Goal: Information Seeking & Learning: Find specific fact

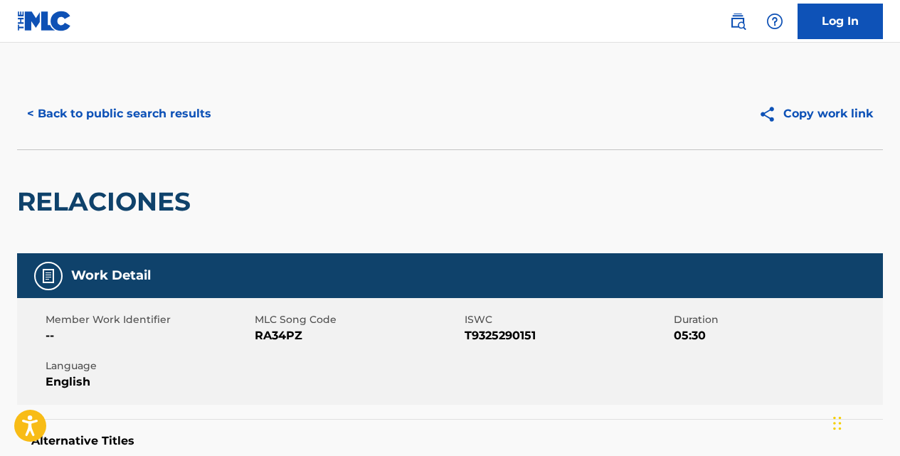
click at [189, 117] on button "< Back to public search results" at bounding box center [119, 114] width 204 height 36
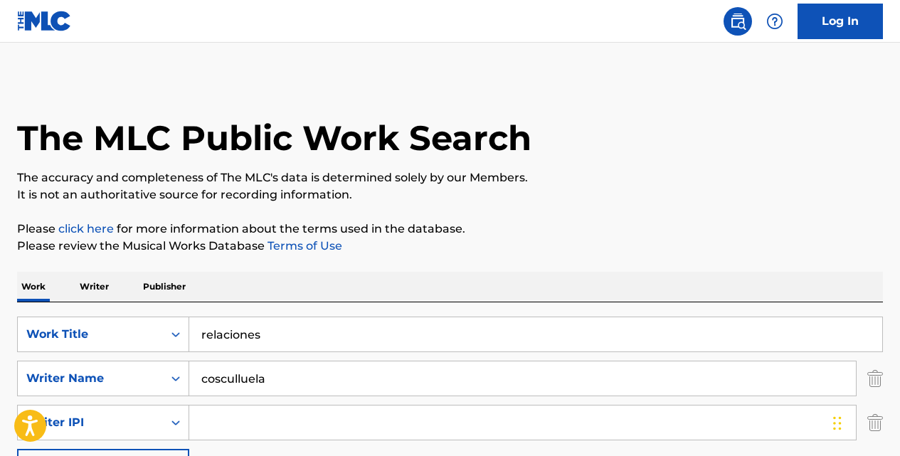
scroll to position [237, 0]
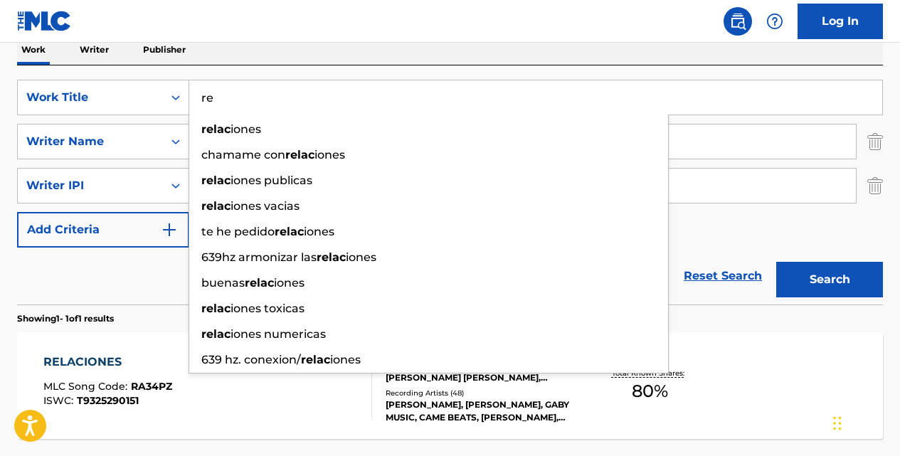
type input "r"
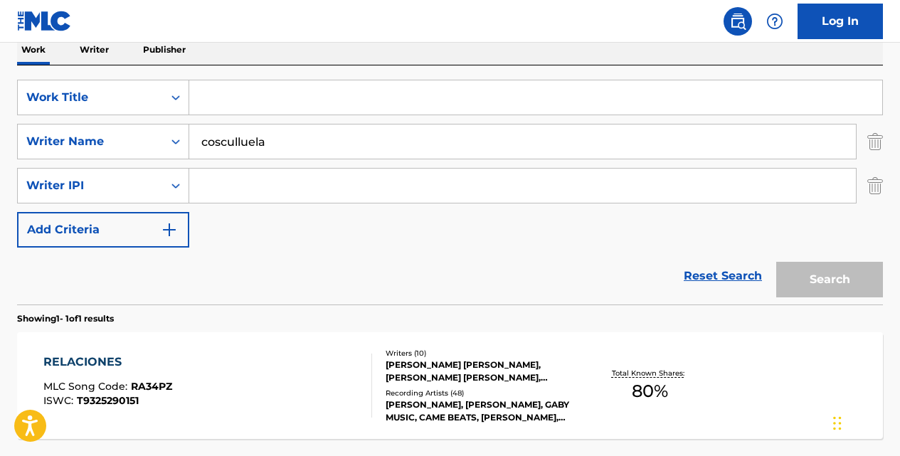
paste input "SACRED JOURNEY I"
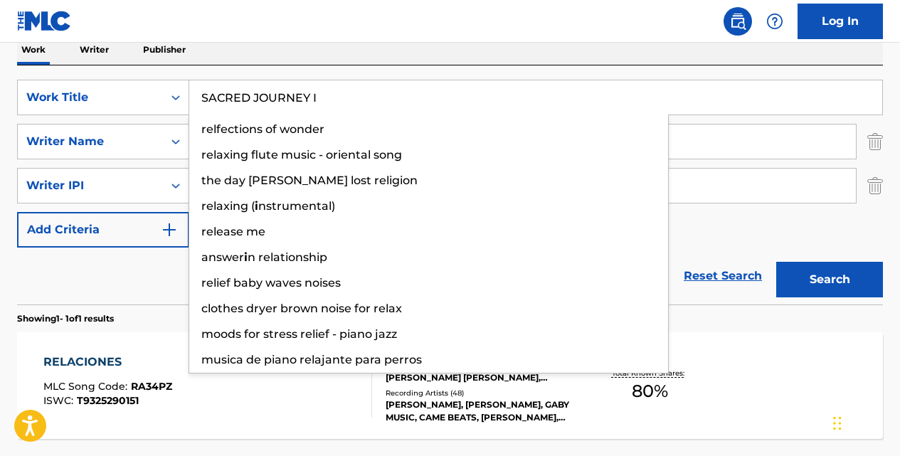
type input "SACRED JOURNEY I"
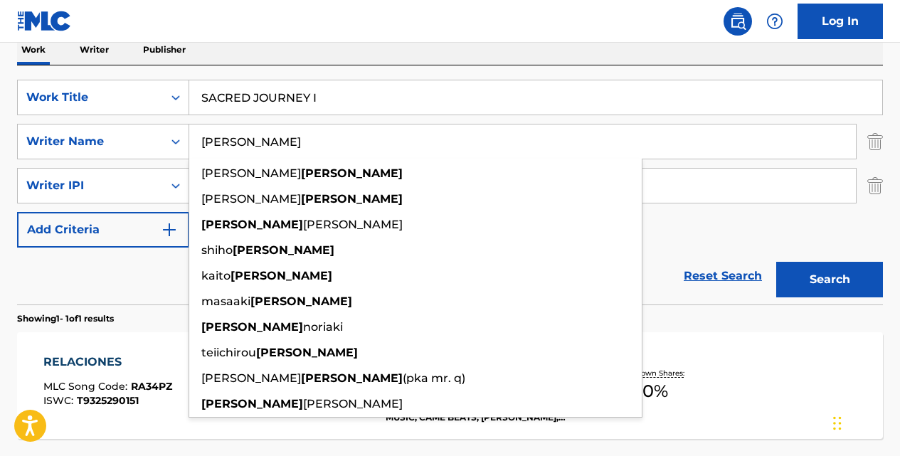
type input "[PERSON_NAME]"
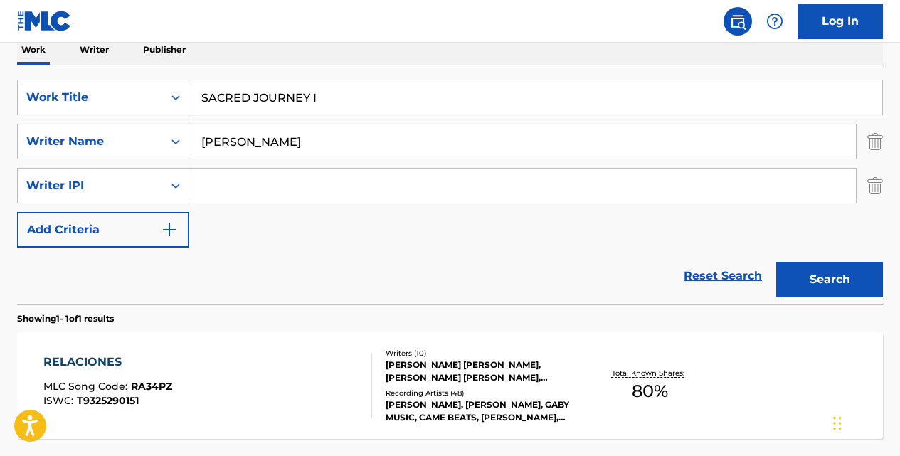
click at [776, 262] on button "Search" at bounding box center [829, 280] width 107 height 36
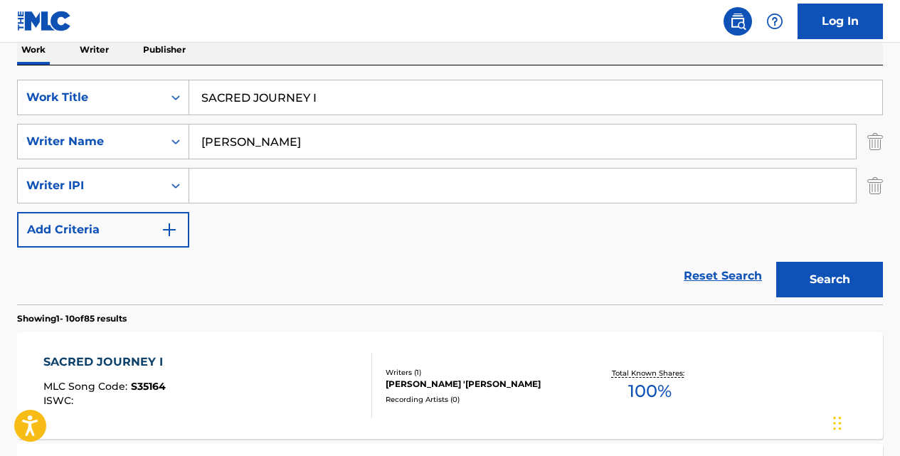
click at [153, 354] on div "SACRED JOURNEY I" at bounding box center [106, 362] width 127 height 17
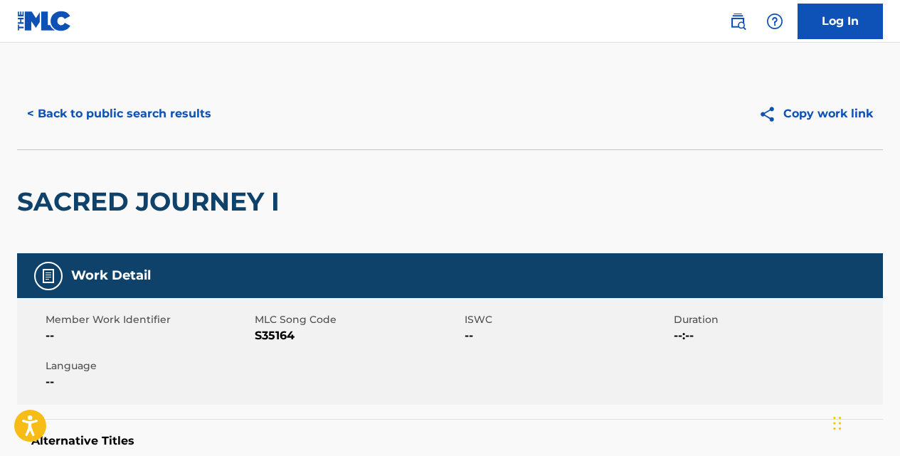
click at [186, 114] on button "< Back to public search results" at bounding box center [119, 114] width 204 height 36
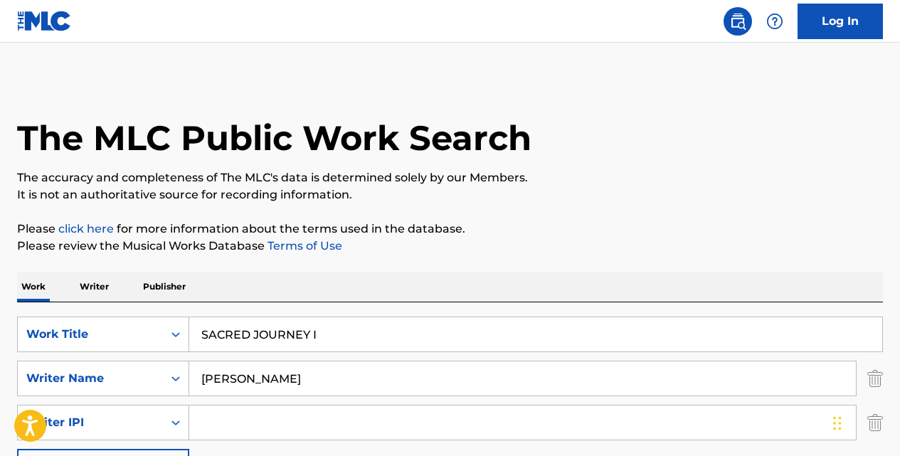
scroll to position [237, 0]
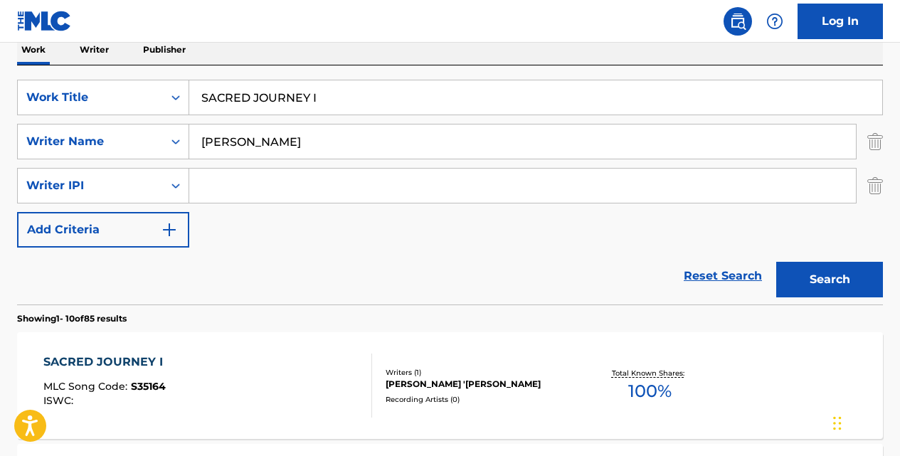
click at [326, 96] on input "SACRED JOURNEY I" at bounding box center [535, 97] width 693 height 34
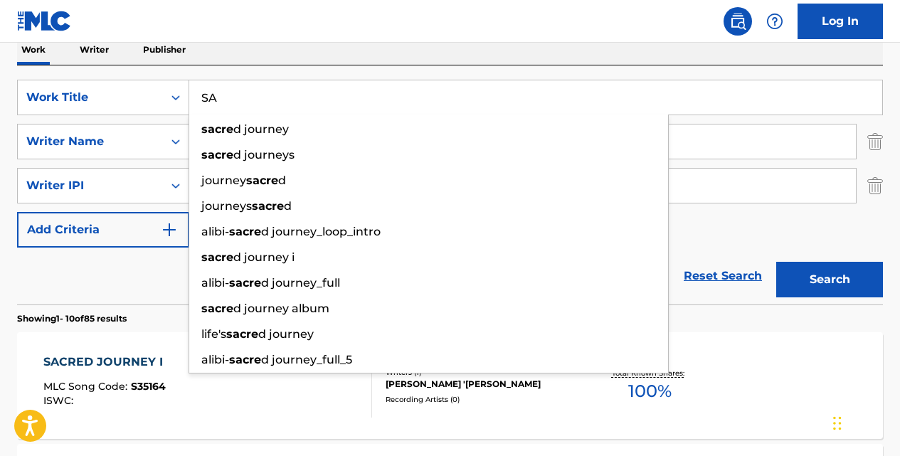
type input "S"
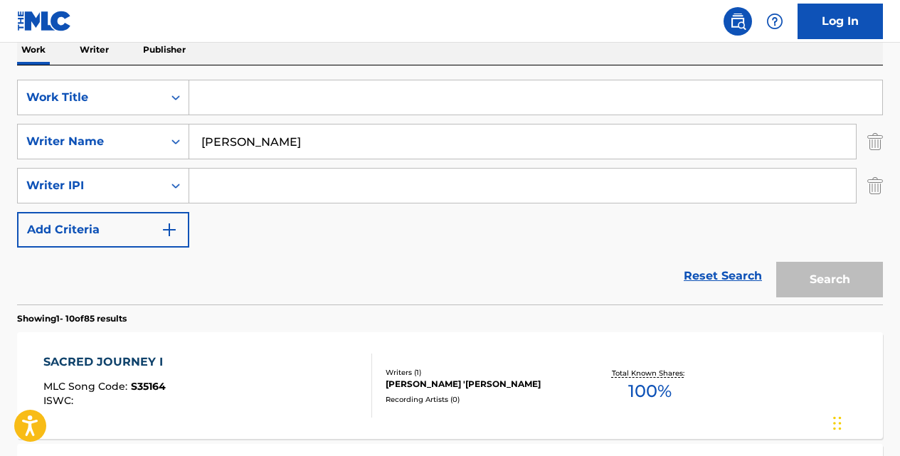
paste input "DR. SUN & [PERSON_NAME]"
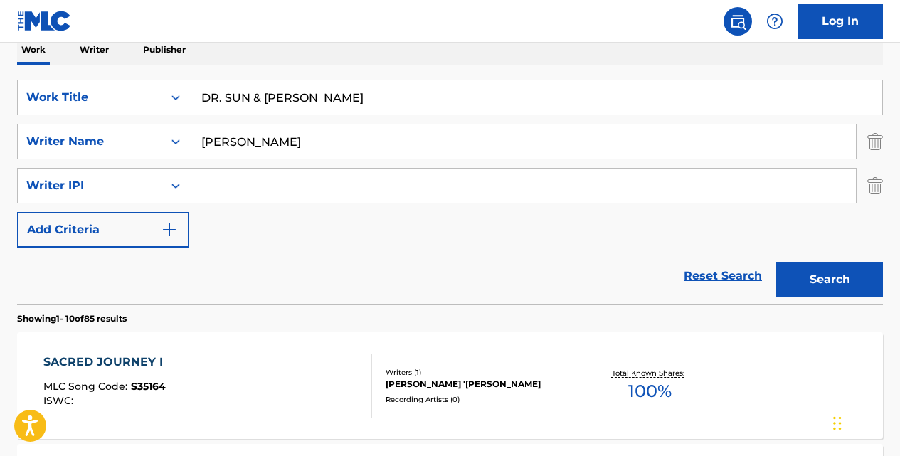
type input "DR. SUN & [PERSON_NAME]"
click at [776, 262] on button "Search" at bounding box center [829, 280] width 107 height 36
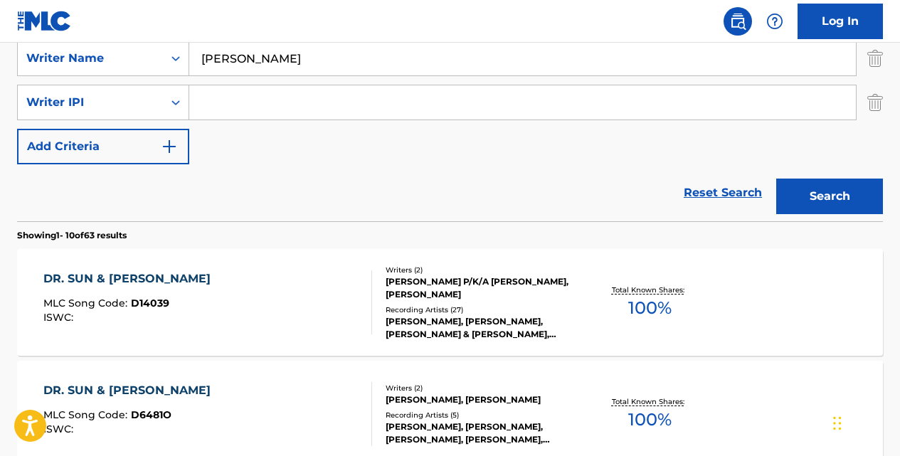
scroll to position [341, 0]
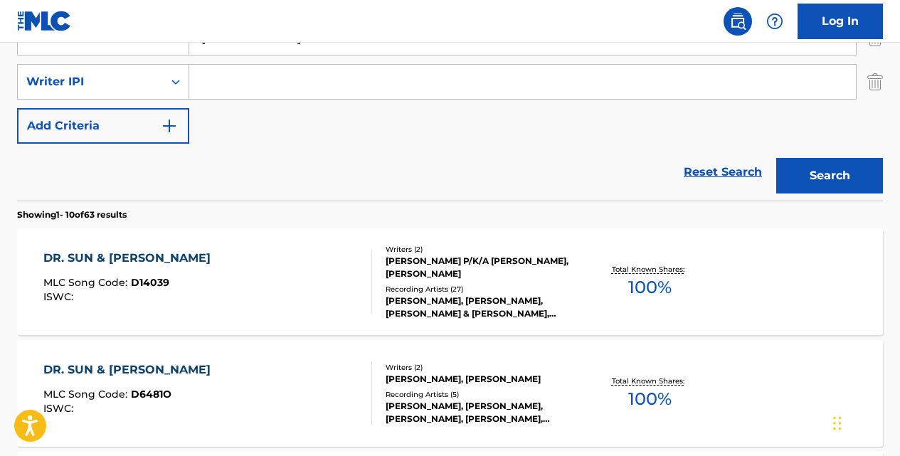
click at [161, 253] on div "DR. SUN & [PERSON_NAME]" at bounding box center [130, 258] width 174 height 17
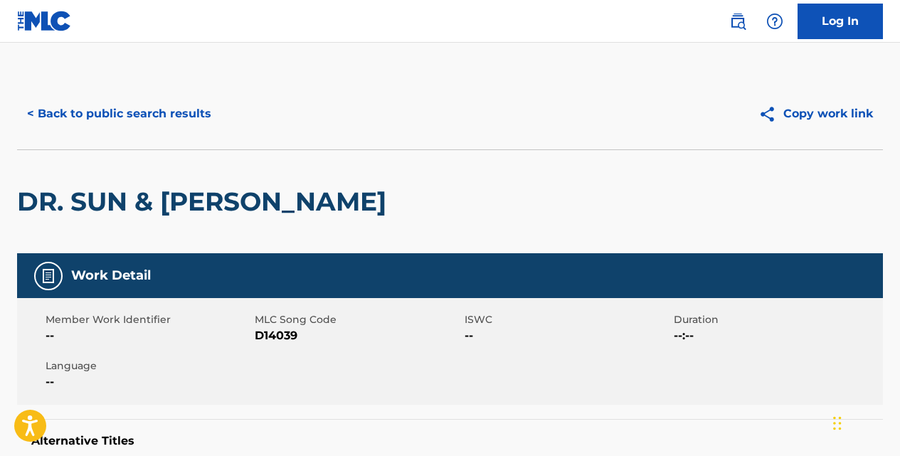
click at [189, 122] on button "< Back to public search results" at bounding box center [119, 114] width 204 height 36
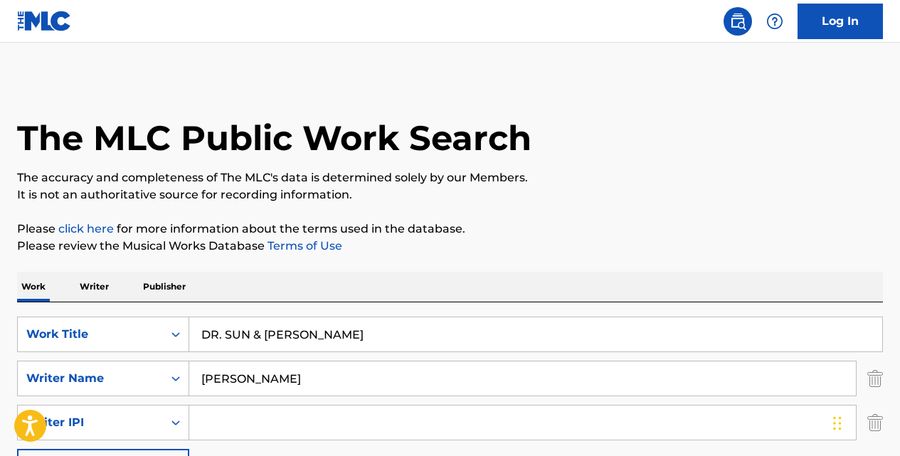
scroll to position [466, 0]
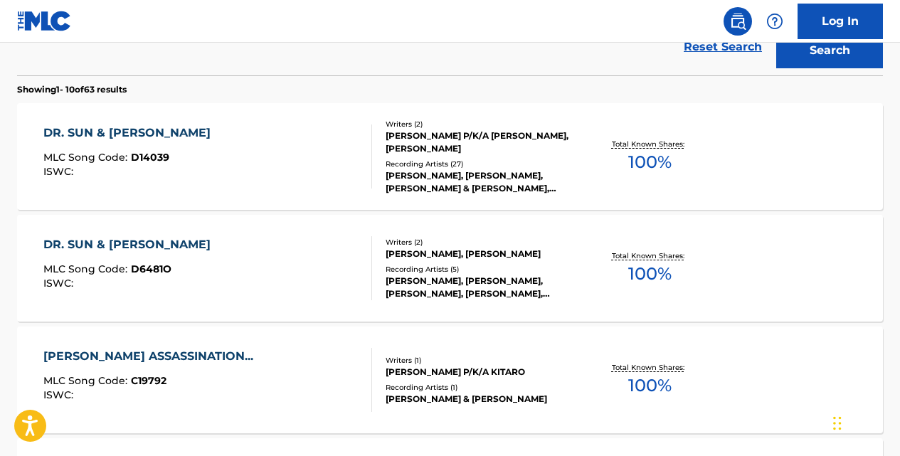
click at [170, 240] on div "DR. SUN & [PERSON_NAME]" at bounding box center [130, 244] width 174 height 17
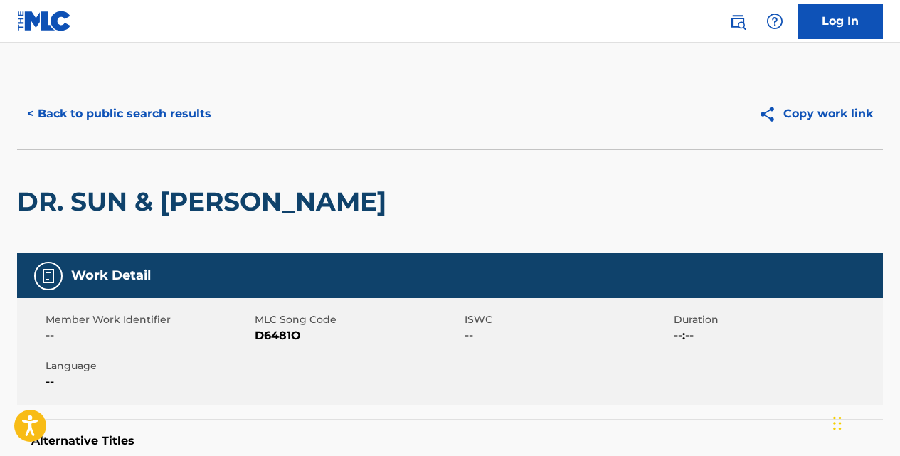
click at [194, 110] on button "< Back to public search results" at bounding box center [119, 114] width 204 height 36
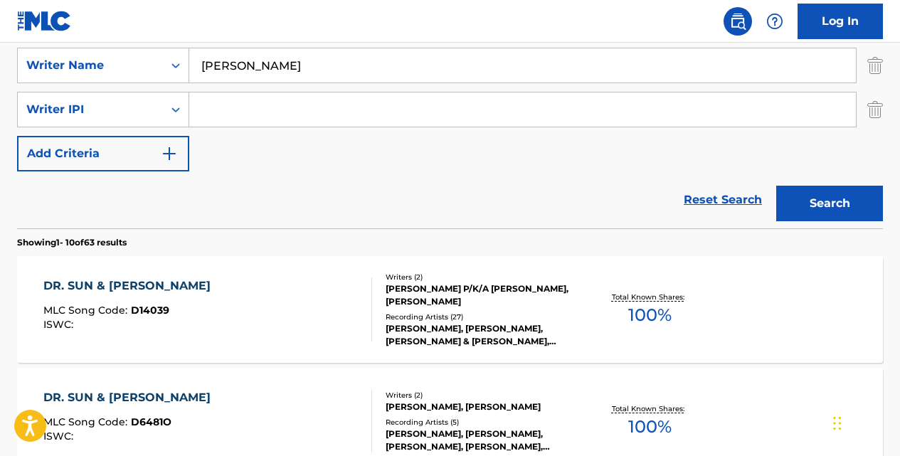
scroll to position [226, 0]
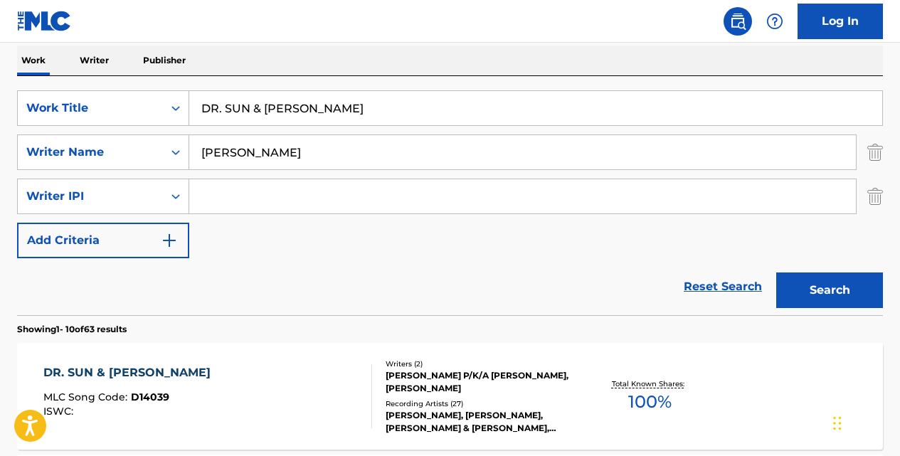
click at [337, 105] on input "DR. SUN & [PERSON_NAME]" at bounding box center [535, 108] width 693 height 34
type input "D"
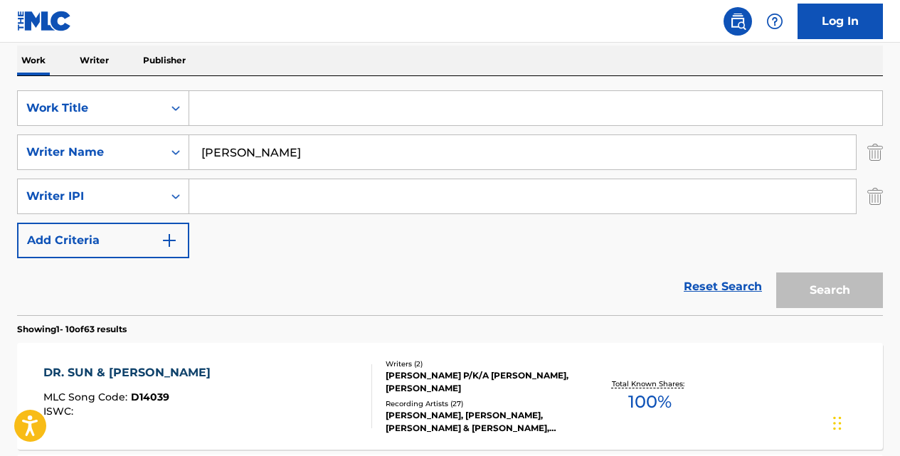
paste input "SACRED JOURNEY II"
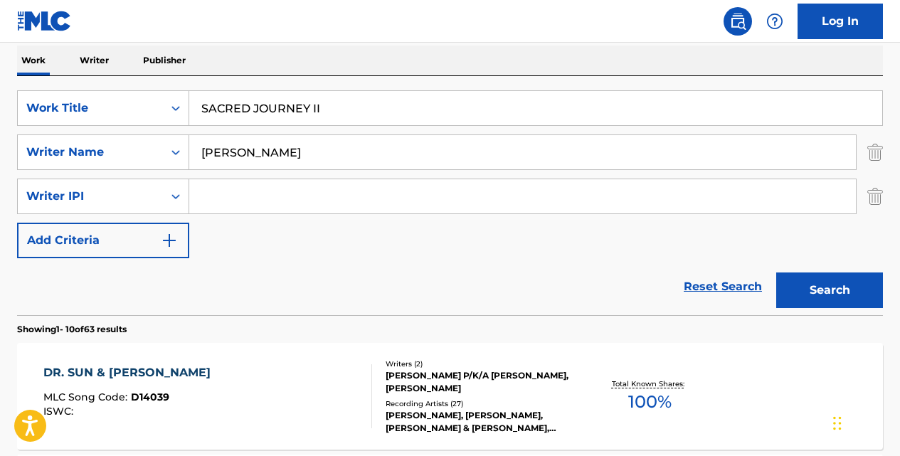
type input "SACRED JOURNEY II"
click at [776, 272] on button "Search" at bounding box center [829, 290] width 107 height 36
click at [150, 371] on div "SACRED JOURNEY II" at bounding box center [108, 372] width 130 height 17
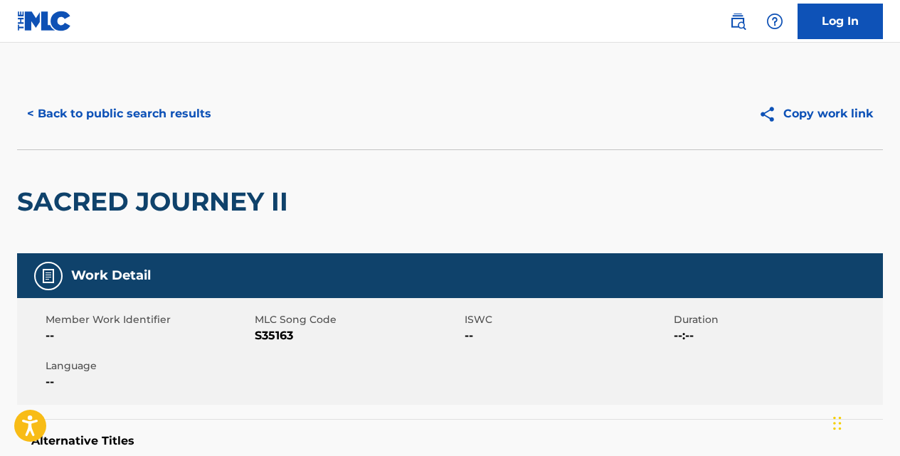
click at [191, 110] on button "< Back to public search results" at bounding box center [119, 114] width 204 height 36
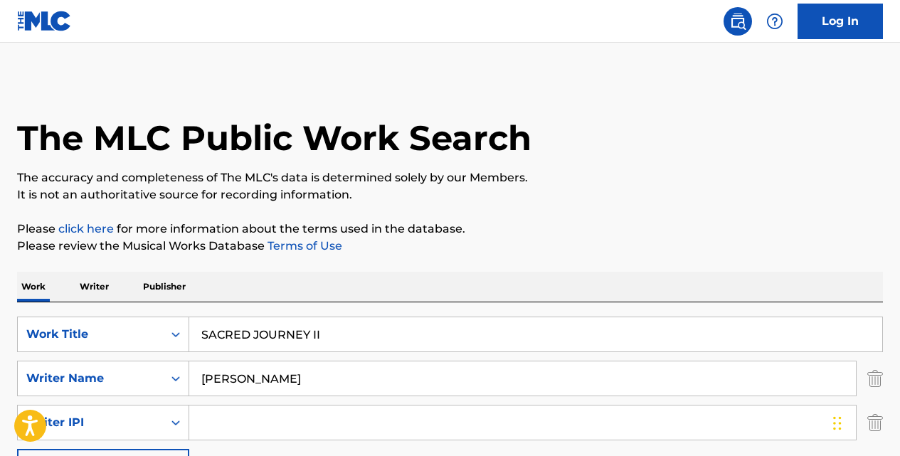
scroll to position [226, 0]
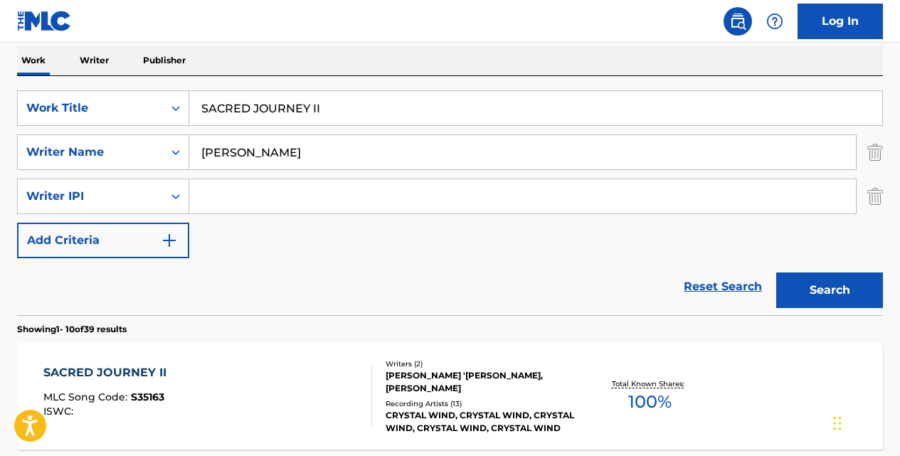
click at [326, 114] on input "SACRED JOURNEY II" at bounding box center [535, 108] width 693 height 34
type input "S"
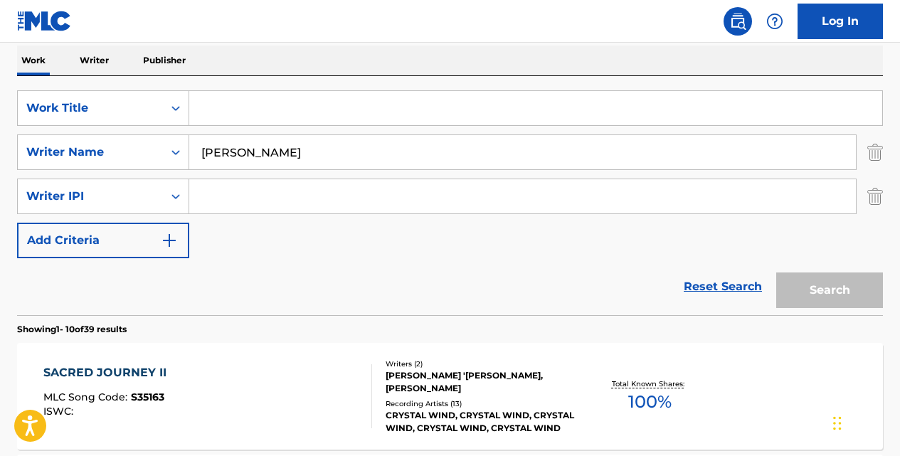
paste input "WALTZ & WAR"
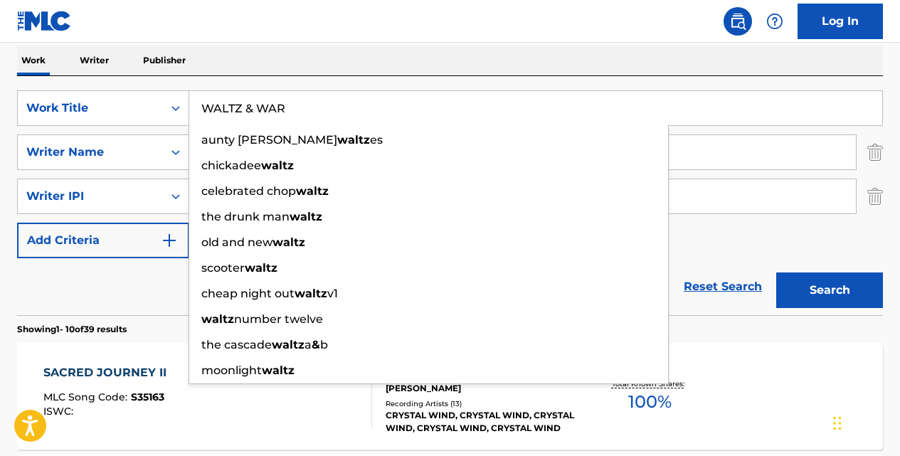
type input "WALTZ & WAR"
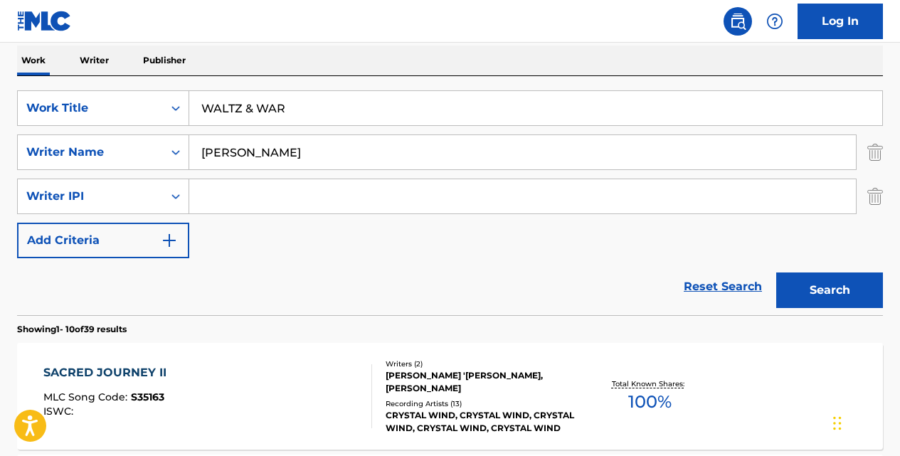
click at [776, 272] on button "Search" at bounding box center [829, 290] width 107 height 36
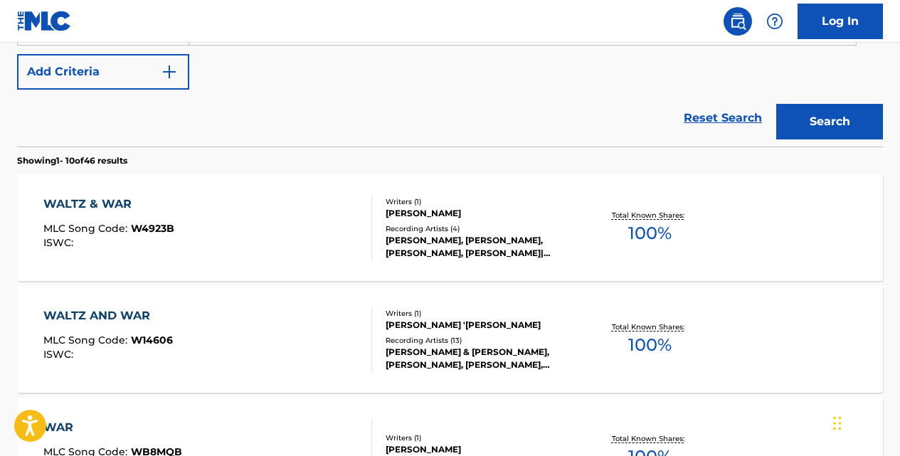
scroll to position [401, 0]
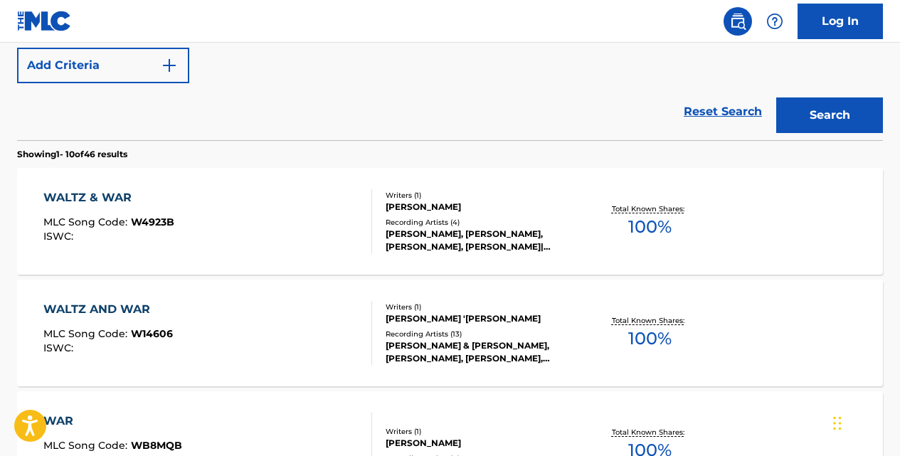
click at [122, 195] on div "WALTZ & WAR" at bounding box center [108, 197] width 131 height 17
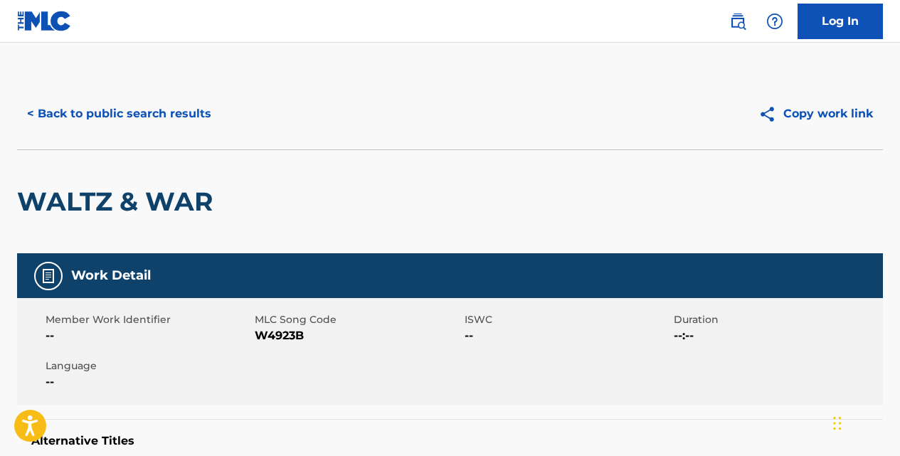
click at [169, 122] on button "< Back to public search results" at bounding box center [119, 114] width 204 height 36
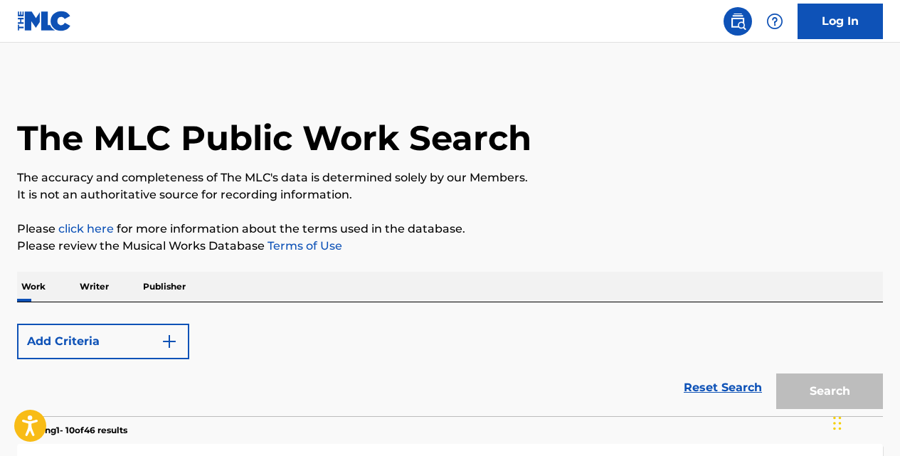
scroll to position [526, 0]
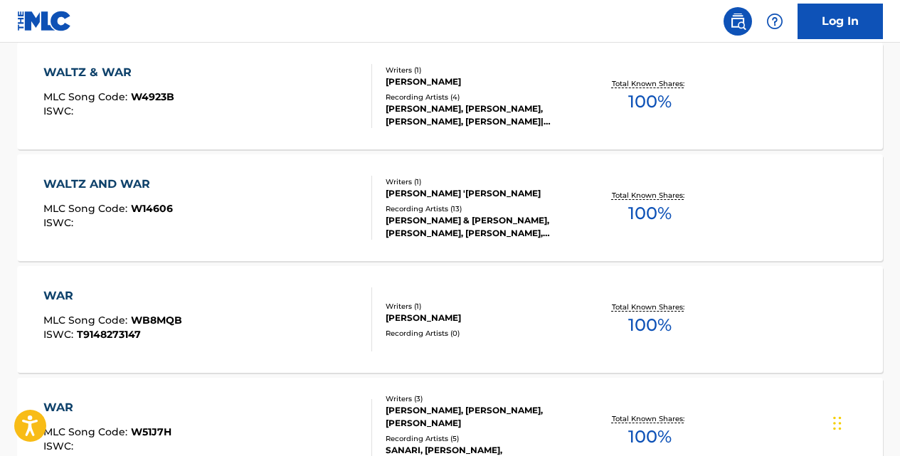
click at [138, 185] on div "WALTZ AND WAR" at bounding box center [107, 184] width 129 height 17
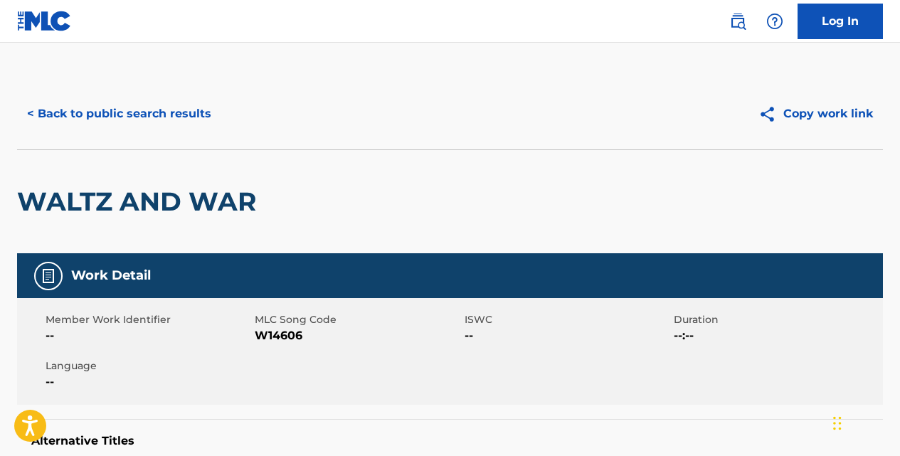
click at [185, 103] on button "< Back to public search results" at bounding box center [119, 114] width 204 height 36
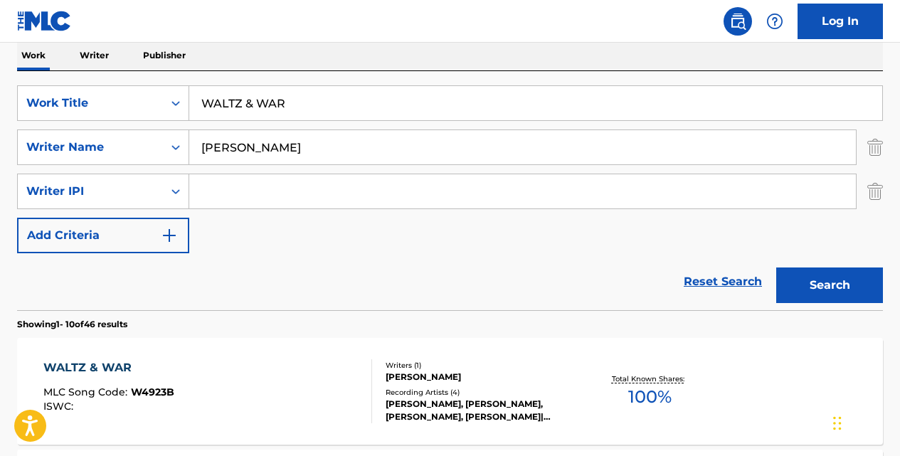
scroll to position [230, 0]
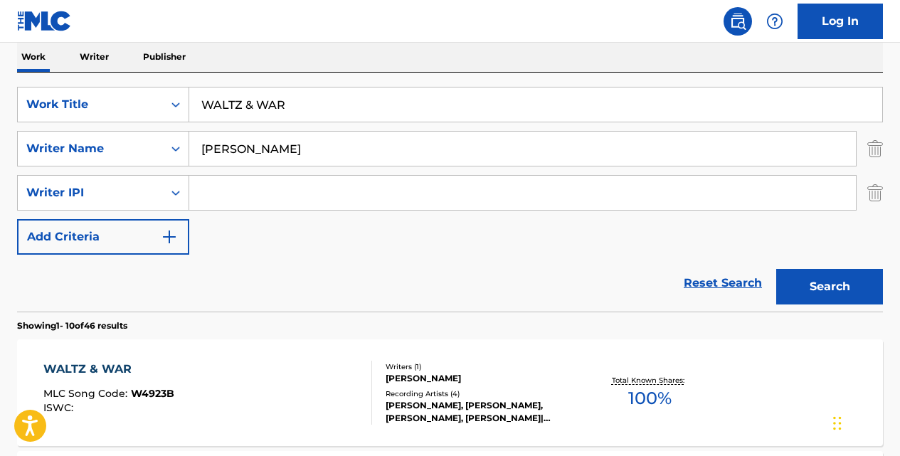
click at [329, 105] on input "WALTZ & WAR" at bounding box center [535, 105] width 693 height 34
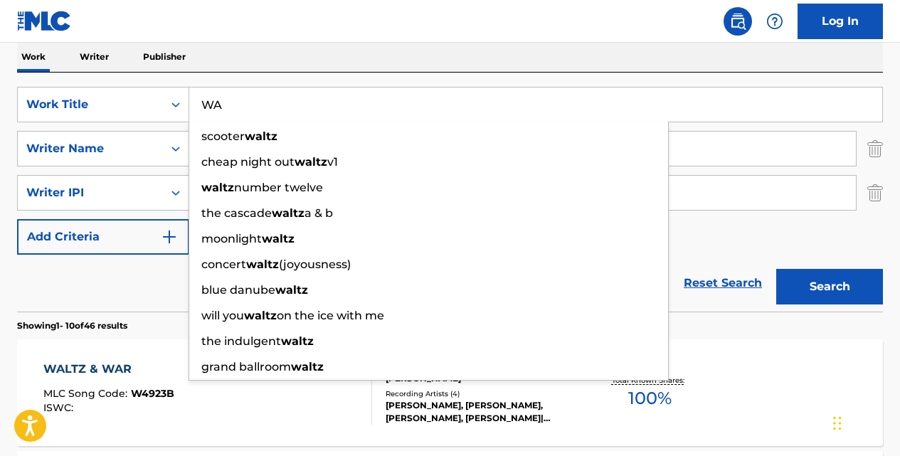
type input "W"
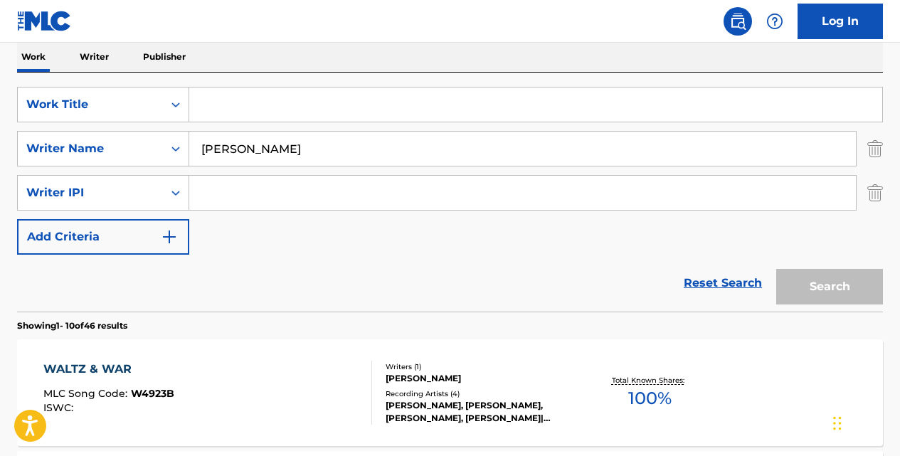
paste input "SACRED JOURNEY II"
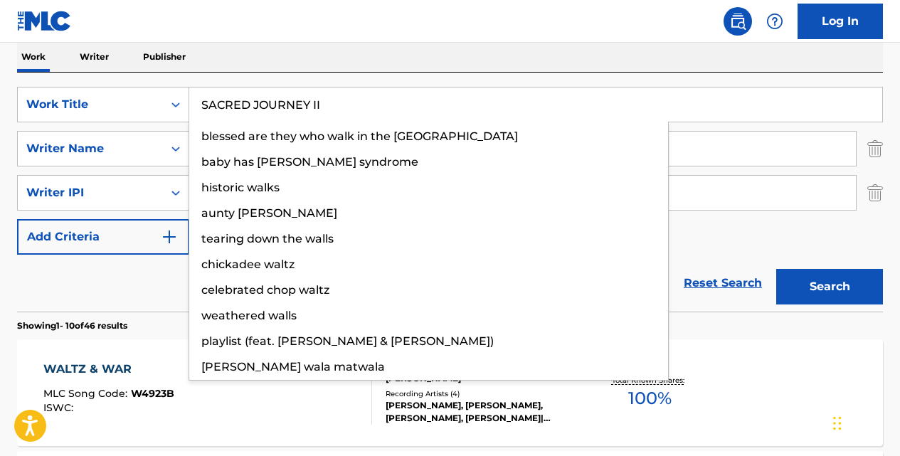
type input "SACRED JOURNEY II"
click at [776, 269] on button "Search" at bounding box center [829, 287] width 107 height 36
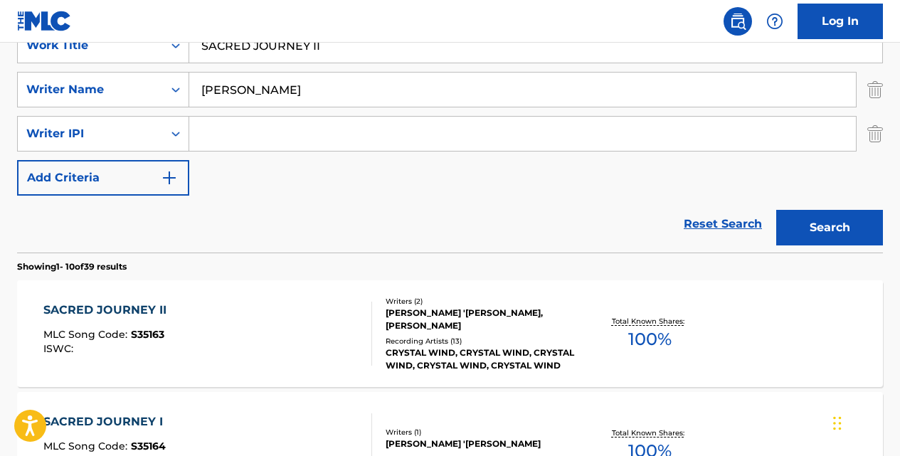
scroll to position [415, 0]
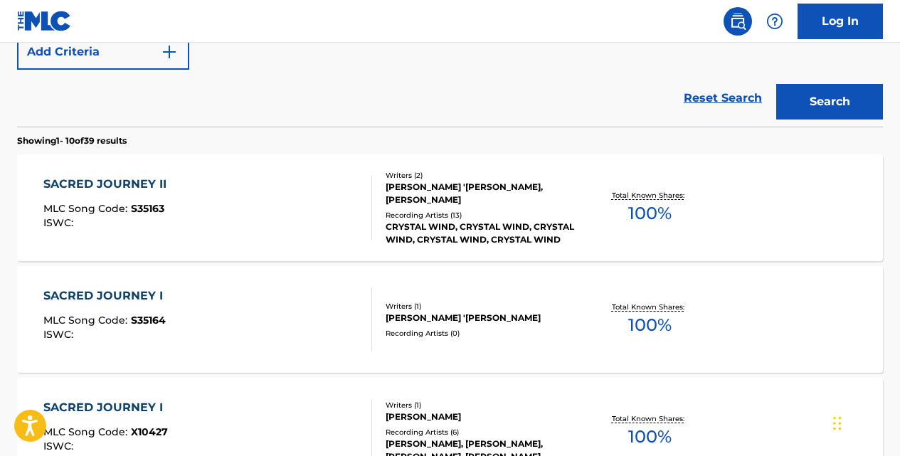
click at [158, 292] on div "SACRED JOURNEY I" at bounding box center [106, 295] width 127 height 17
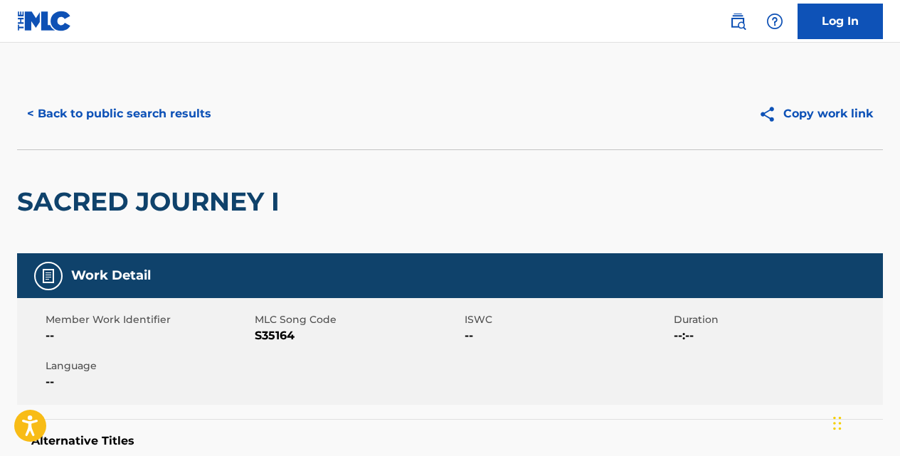
click at [193, 115] on button "< Back to public search results" at bounding box center [119, 114] width 204 height 36
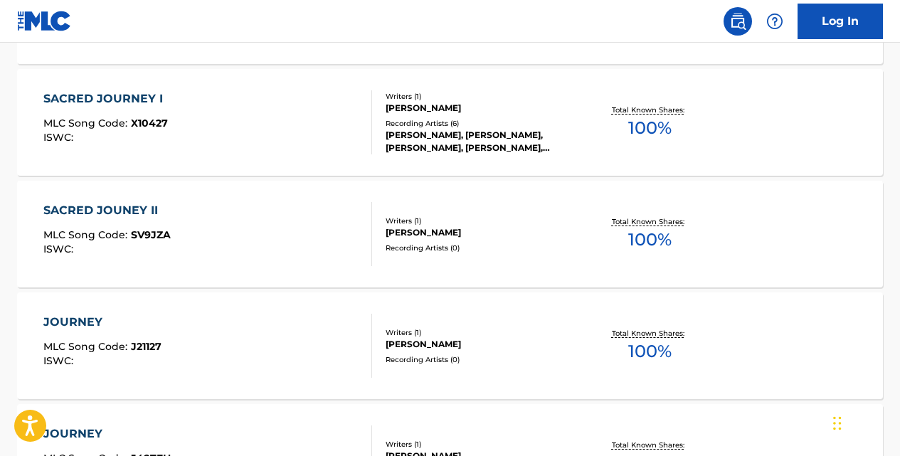
scroll to position [725, 0]
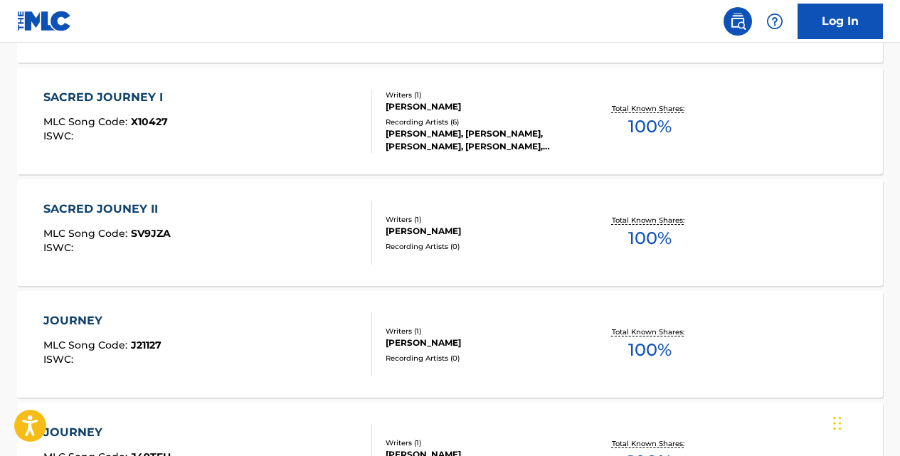
click at [131, 200] on div "SACRED JOUNEY II MLC Song Code : SV9JZA ISWC : Writers ( 1 ) [PERSON_NAME] Reco…" at bounding box center [450, 232] width 866 height 107
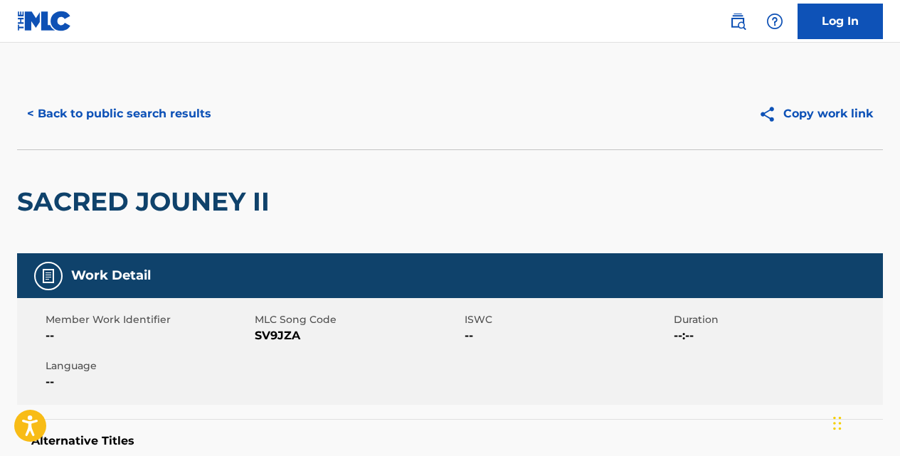
click at [152, 108] on button "< Back to public search results" at bounding box center [119, 114] width 204 height 36
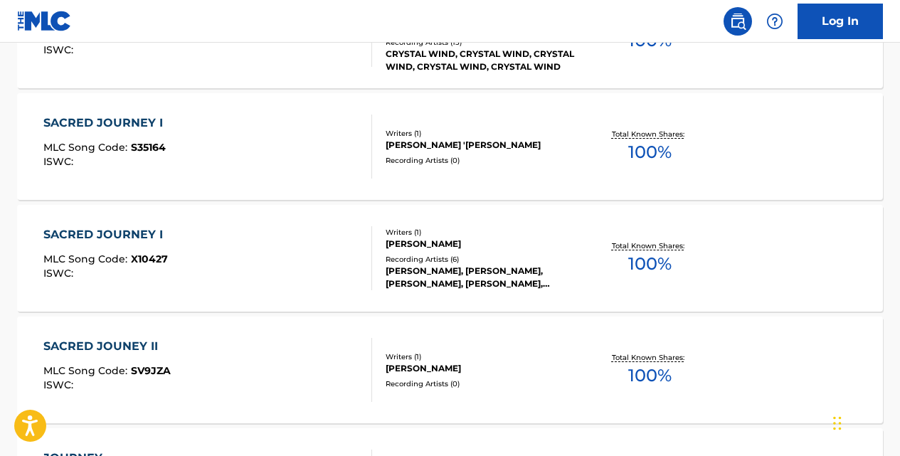
scroll to position [561, 0]
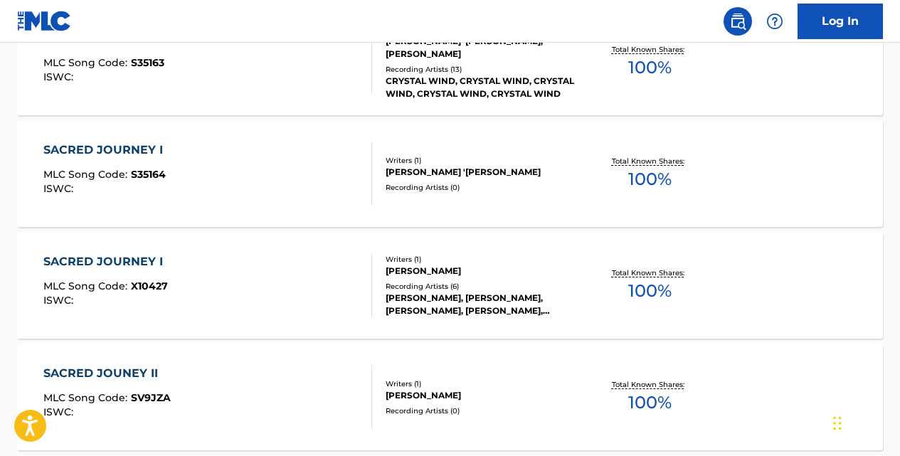
click at [136, 260] on div "SACRED JOURNEY I" at bounding box center [106, 261] width 127 height 17
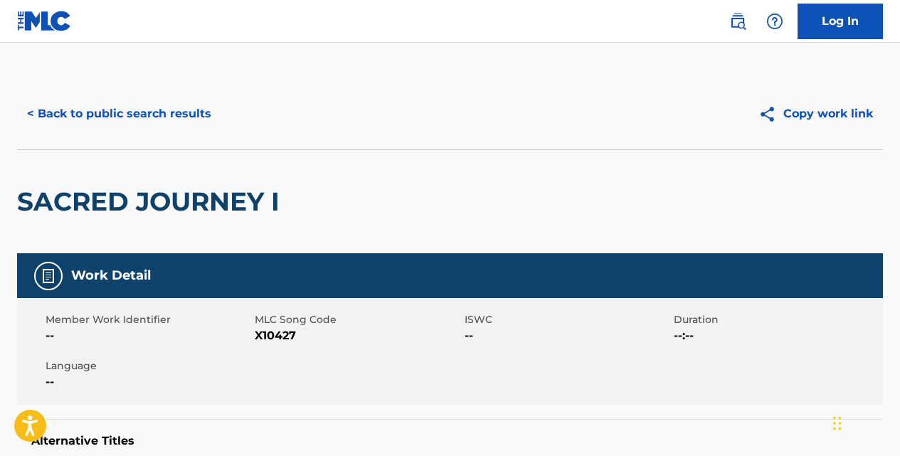
click at [132, 122] on button "< Back to public search results" at bounding box center [119, 114] width 204 height 36
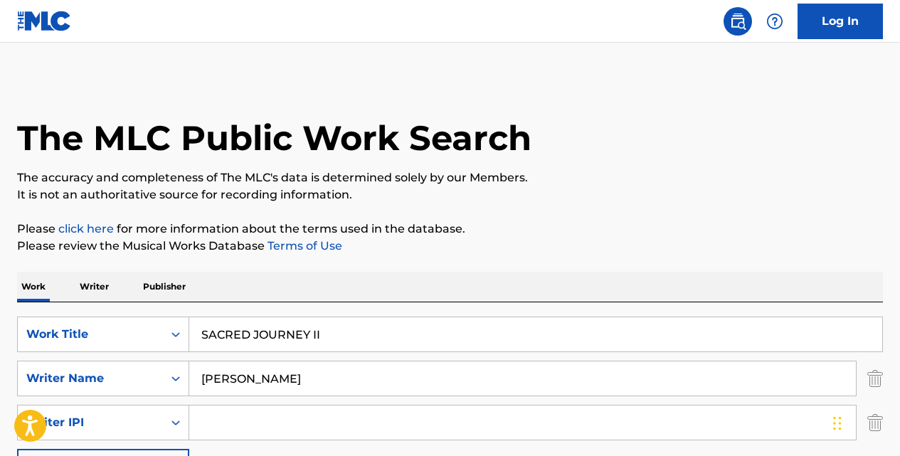
click at [363, 325] on input "SACRED JOURNEY II" at bounding box center [535, 334] width 693 height 34
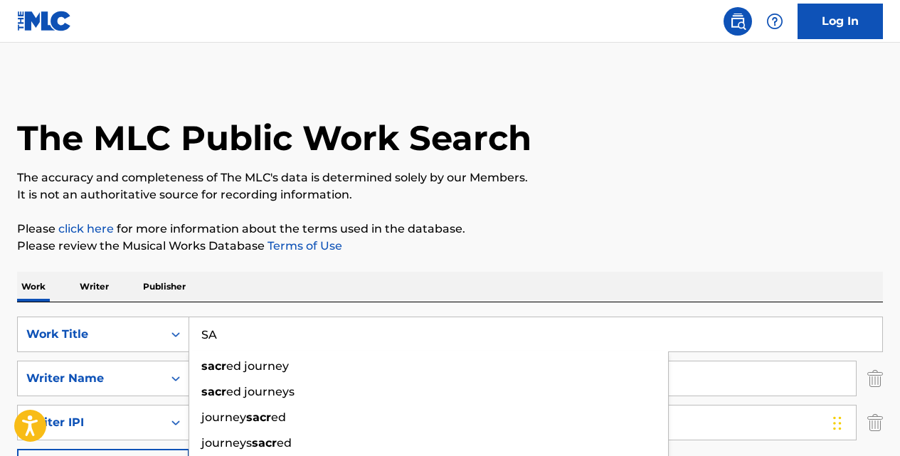
type input "S"
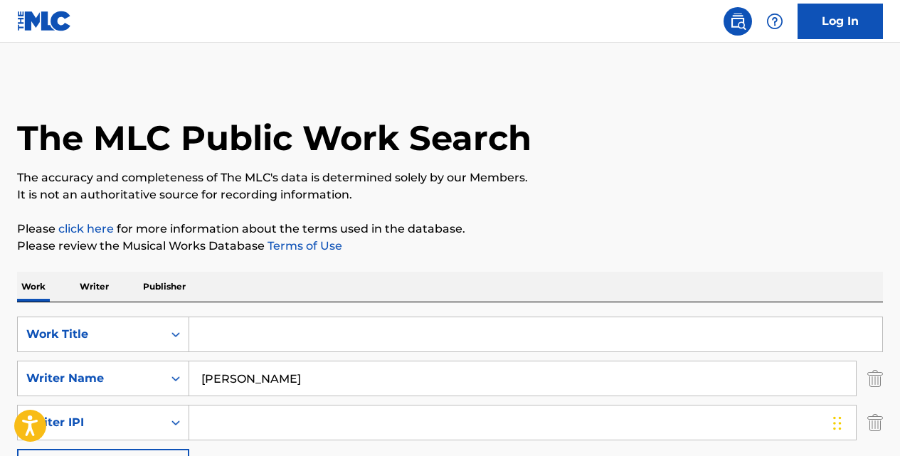
paste input "XI-AN AIRPORT"
type input "XI-AN AIRPORT"
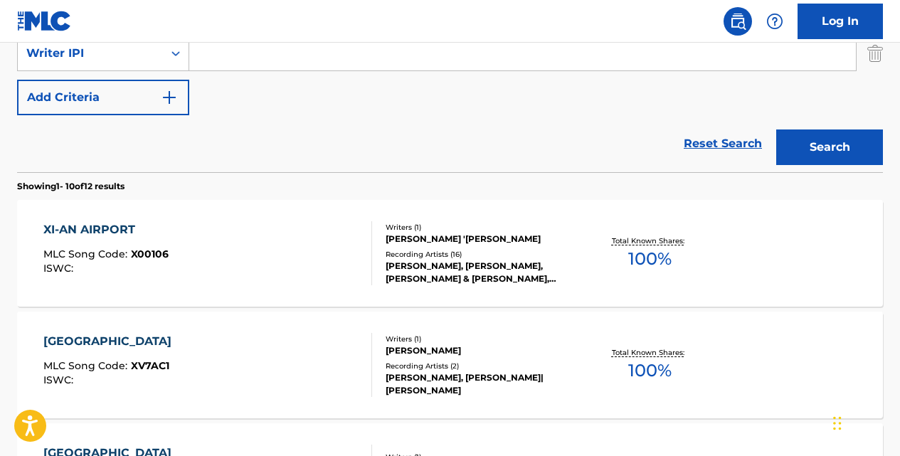
scroll to position [374, 0]
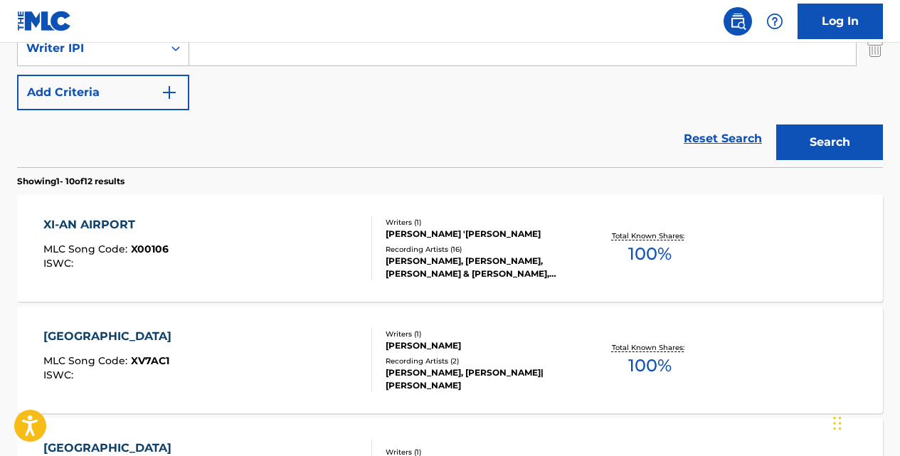
click at [105, 233] on div "XI-AN AIRPORT" at bounding box center [105, 224] width 125 height 17
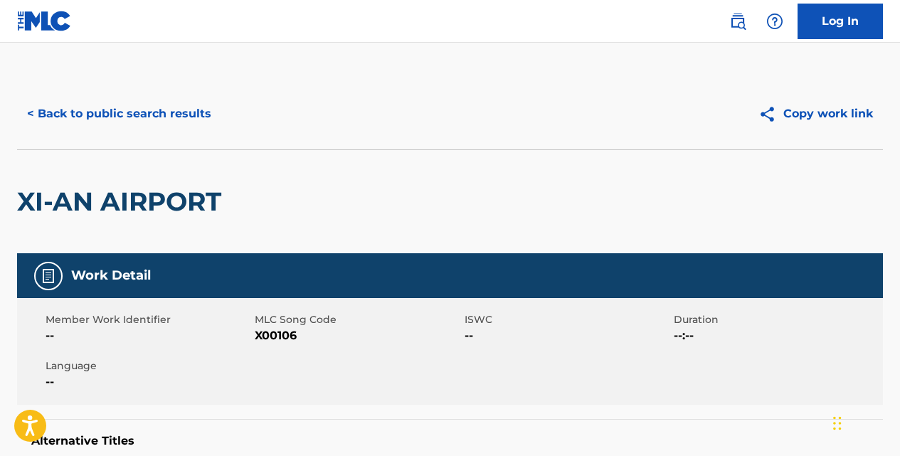
click at [135, 113] on button "< Back to public search results" at bounding box center [119, 114] width 204 height 36
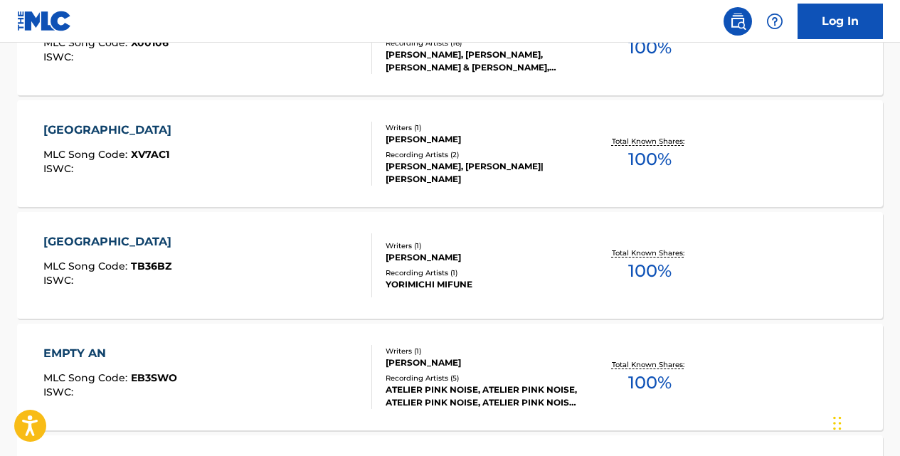
scroll to position [585, 0]
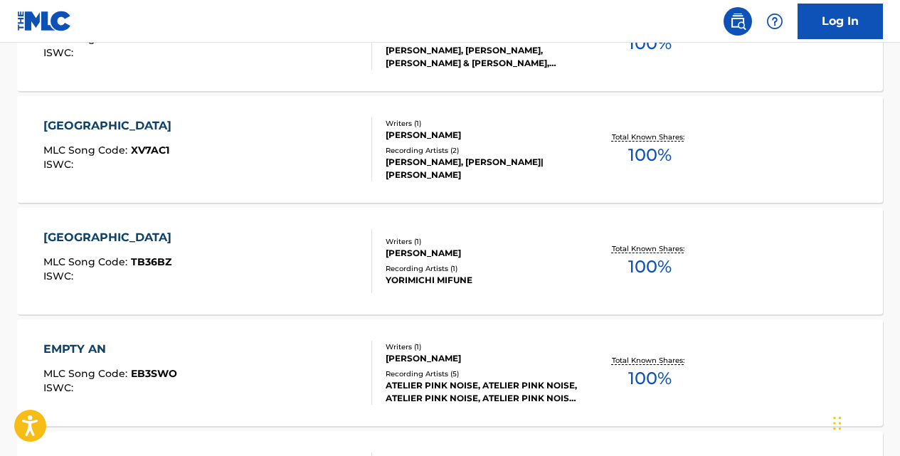
click at [134, 118] on div "[GEOGRAPHIC_DATA]" at bounding box center [110, 125] width 135 height 17
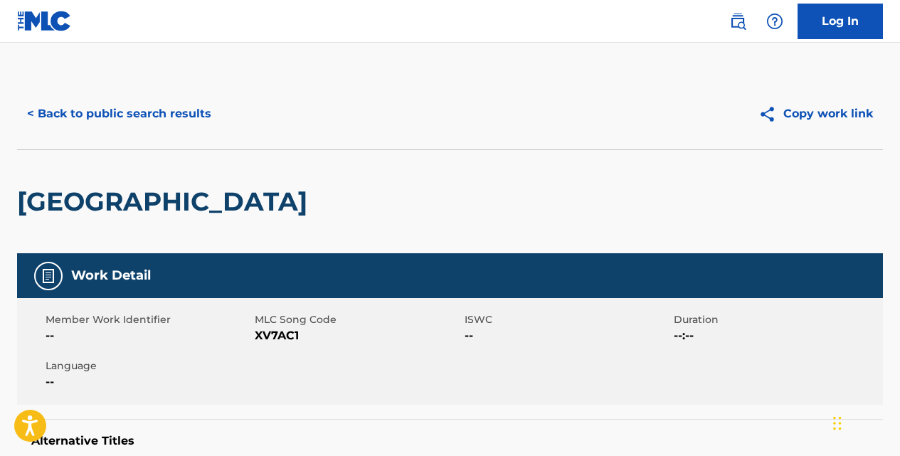
click at [162, 119] on button "< Back to public search results" at bounding box center [119, 114] width 204 height 36
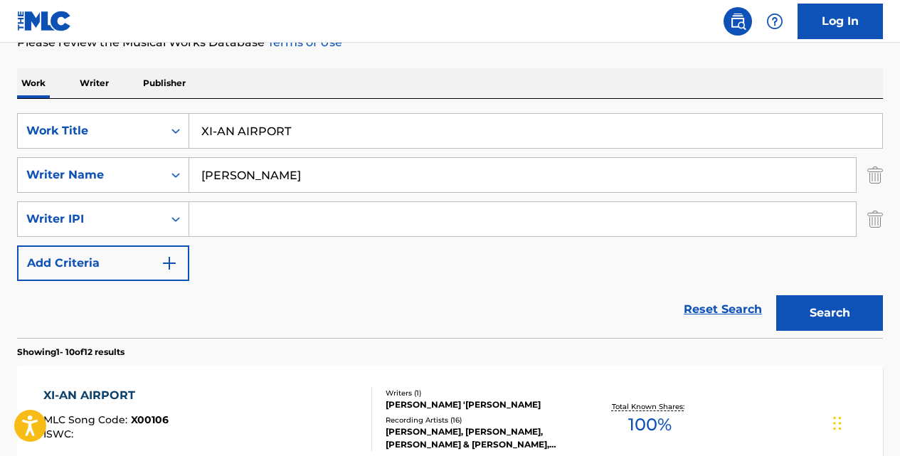
scroll to position [203, 0]
click at [290, 119] on input "XI-AN AIRPORT" at bounding box center [535, 132] width 693 height 34
type input "X"
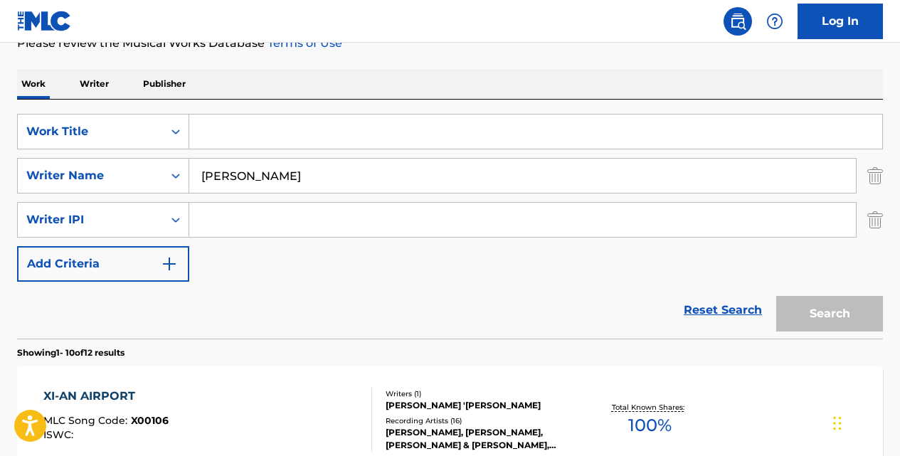
paste input "[PERSON_NAME] IN [GEOGRAPHIC_DATA]"
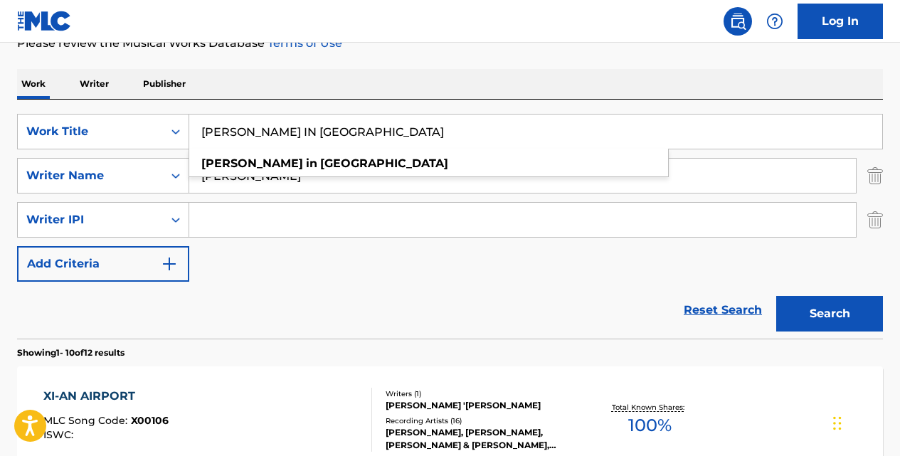
type input "[PERSON_NAME] IN [GEOGRAPHIC_DATA]"
click at [776, 296] on button "Search" at bounding box center [829, 314] width 107 height 36
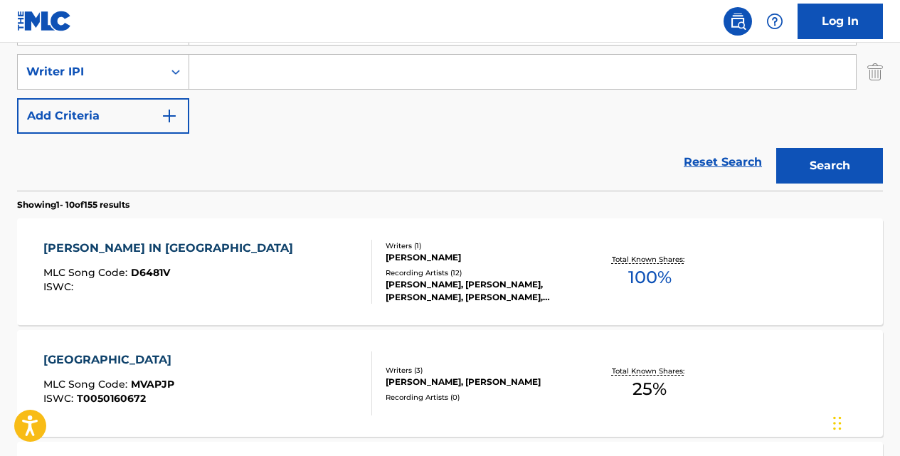
scroll to position [378, 0]
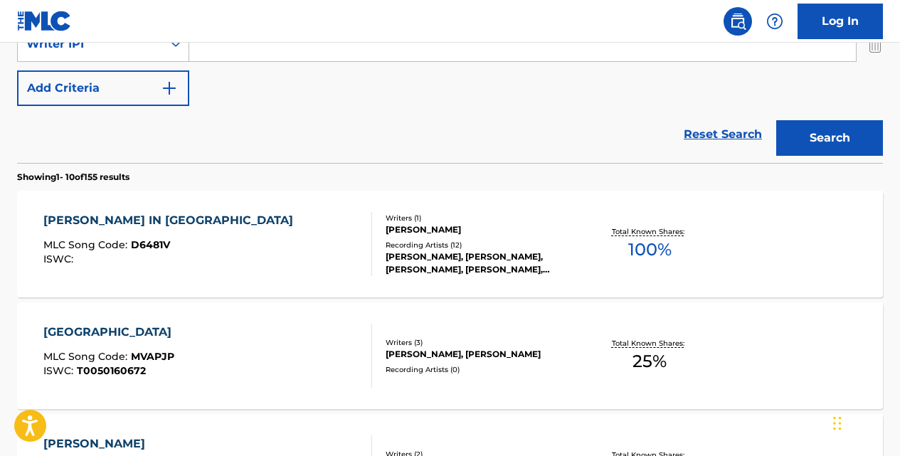
click at [148, 216] on div "[PERSON_NAME] IN [GEOGRAPHIC_DATA]" at bounding box center [171, 220] width 257 height 17
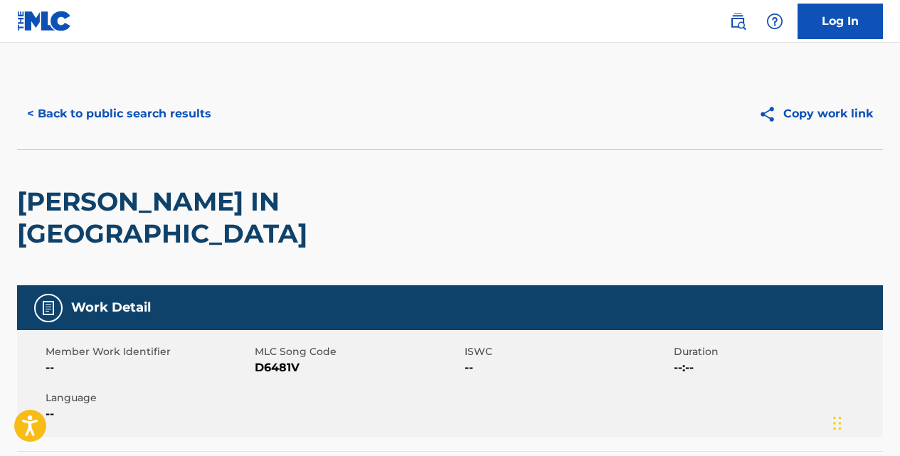
click at [189, 108] on button "< Back to public search results" at bounding box center [119, 114] width 204 height 36
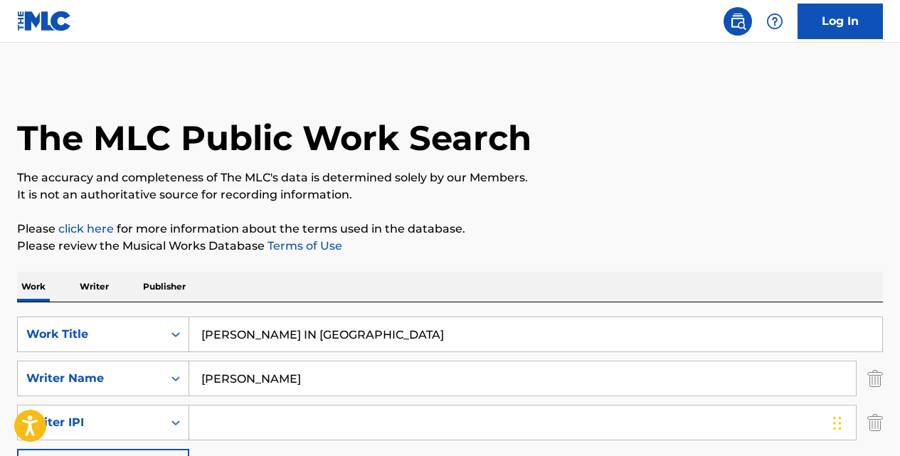
click at [372, 329] on input "[PERSON_NAME] IN [GEOGRAPHIC_DATA]" at bounding box center [535, 334] width 693 height 34
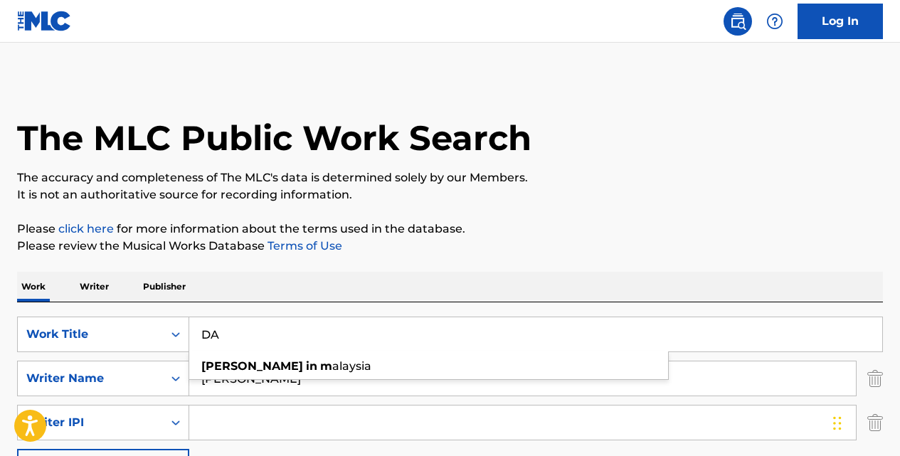
type input "D"
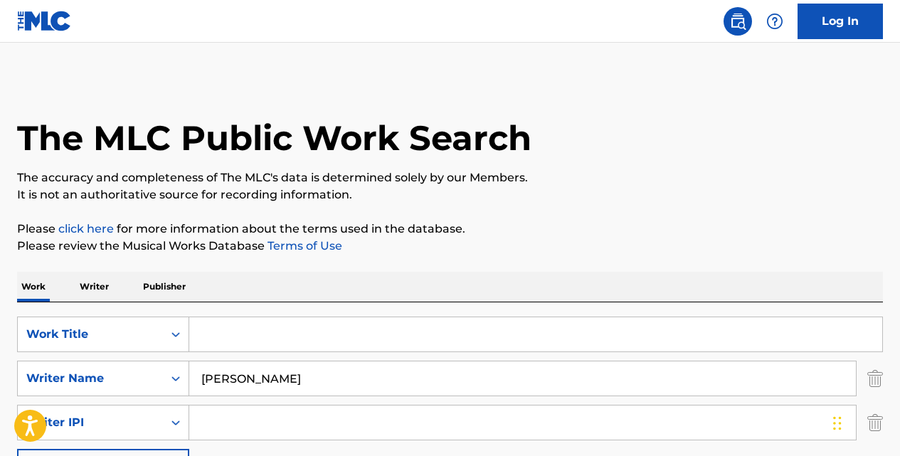
paste input "THE ESCAPE"
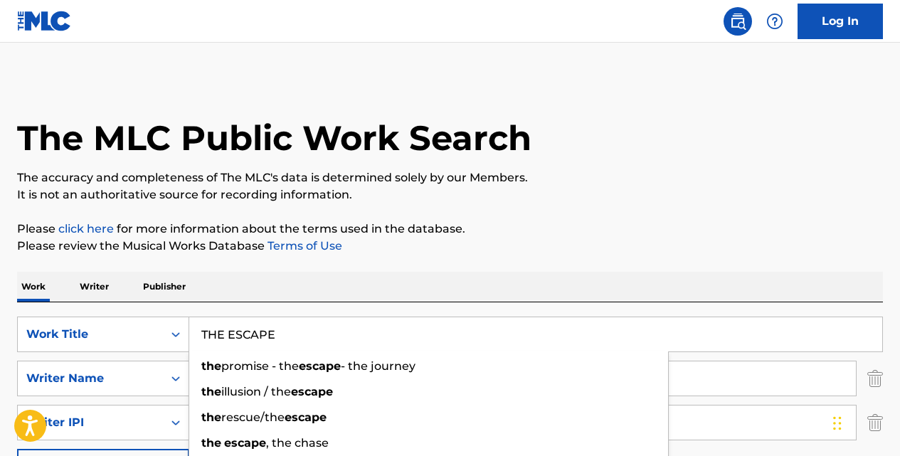
type input "THE ESCAPE"
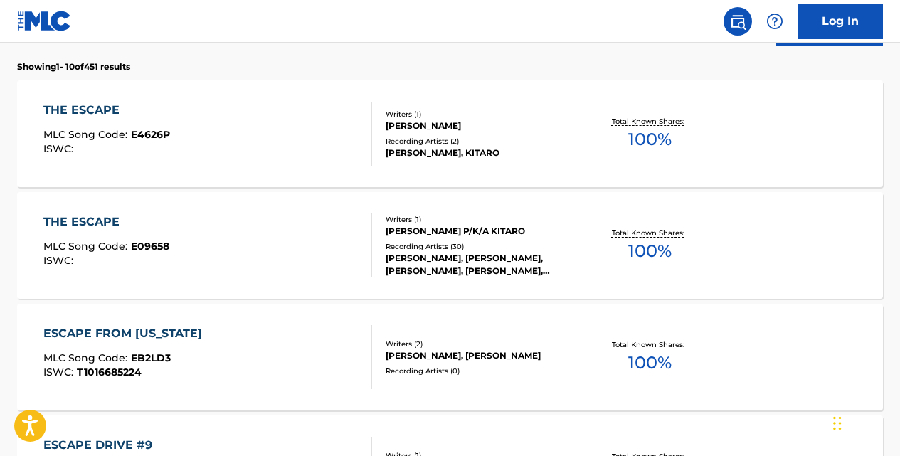
scroll to position [484, 0]
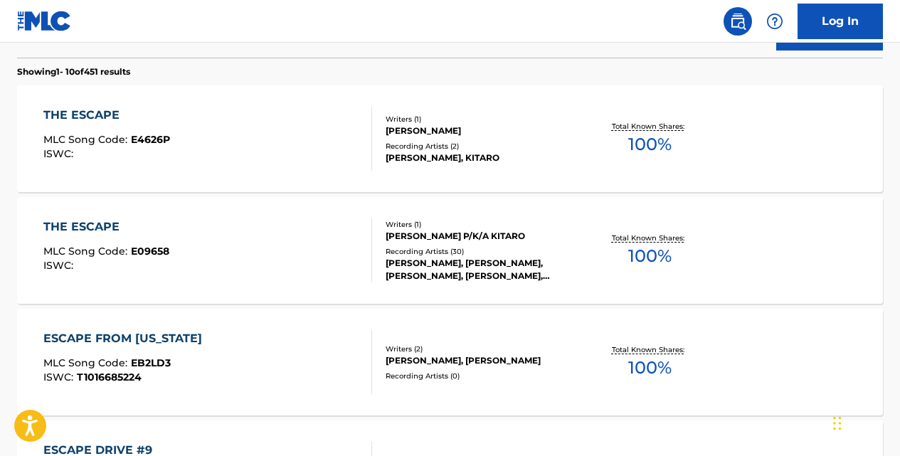
click at [98, 110] on div "THE ESCAPE" at bounding box center [106, 115] width 127 height 17
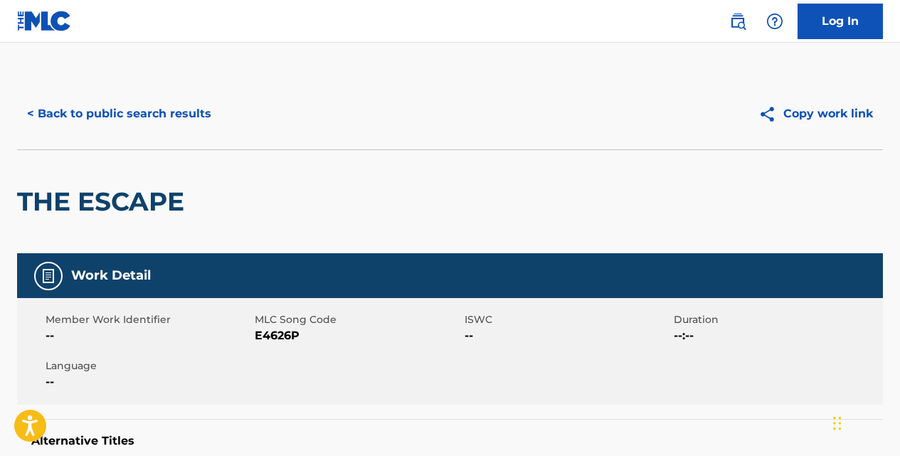
click at [181, 123] on button "< Back to public search results" at bounding box center [119, 114] width 204 height 36
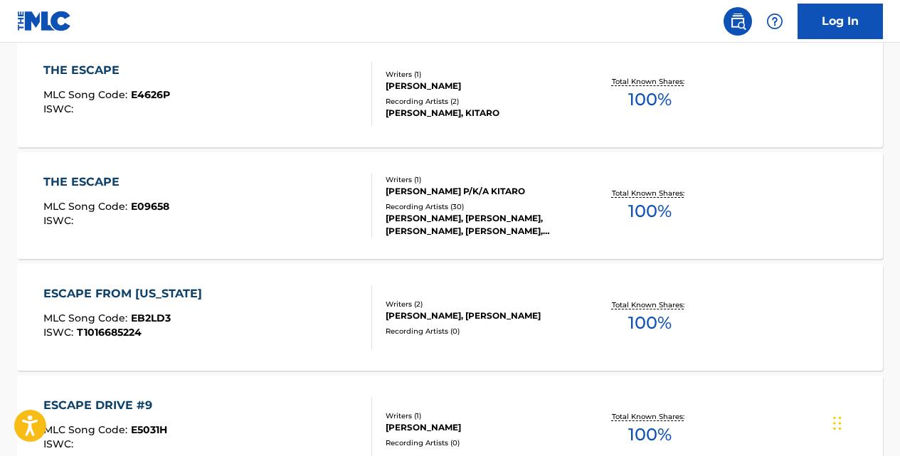
scroll to position [528, 0]
click at [117, 188] on div "THE ESCAPE" at bounding box center [106, 182] width 126 height 17
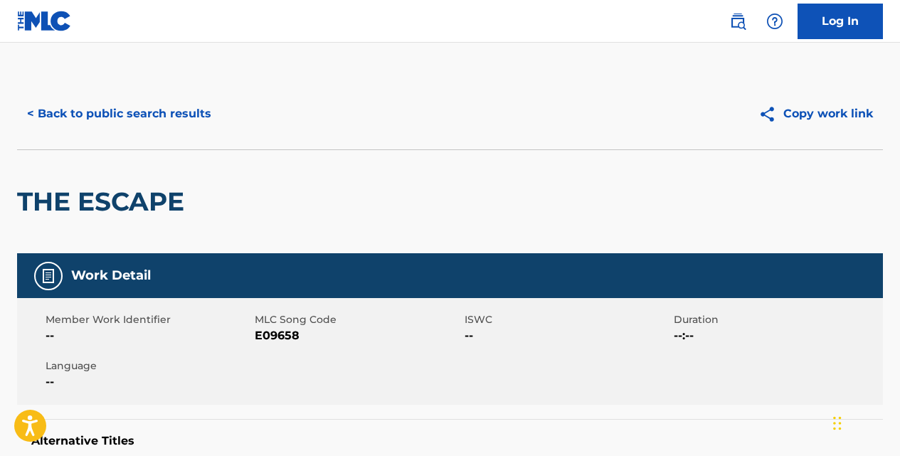
click at [184, 112] on button "< Back to public search results" at bounding box center [119, 114] width 204 height 36
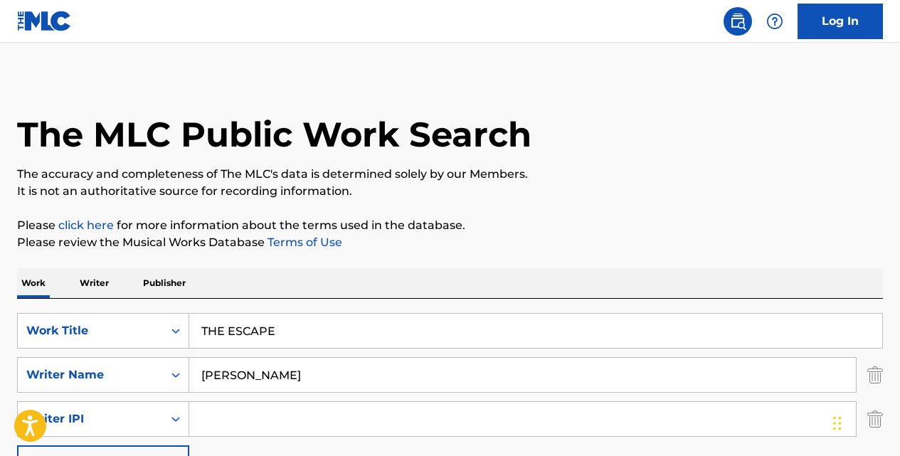
scroll to position [4, 0]
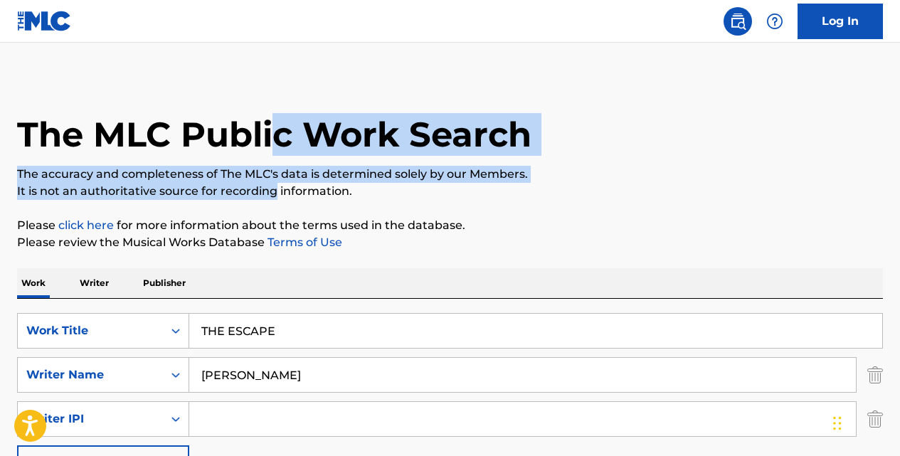
drag, startPoint x: 270, startPoint y: 127, endPoint x: 288, endPoint y: 300, distance: 173.1
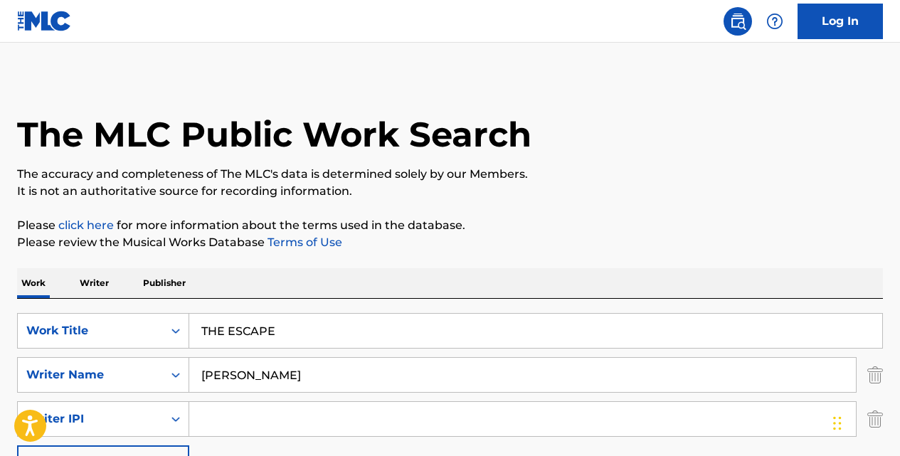
drag, startPoint x: 288, startPoint y: 300, endPoint x: 302, endPoint y: 330, distance: 33.4
click at [302, 330] on input "THE ESCAPE" at bounding box center [535, 331] width 693 height 34
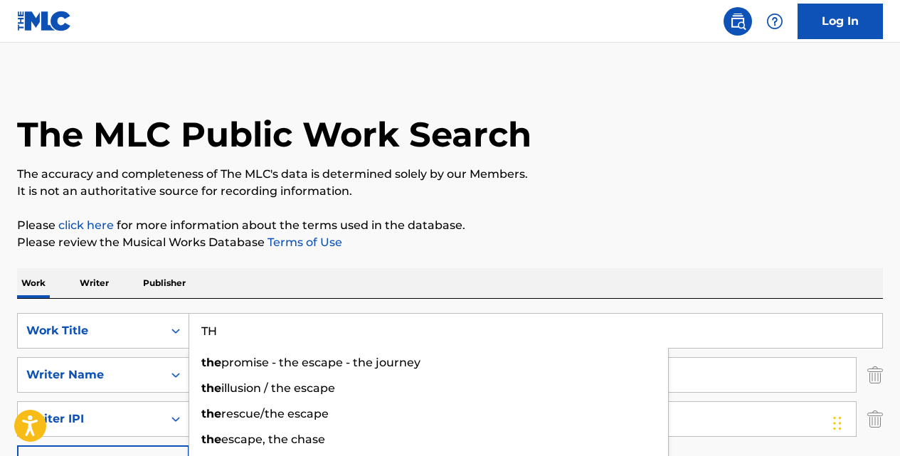
type input "T"
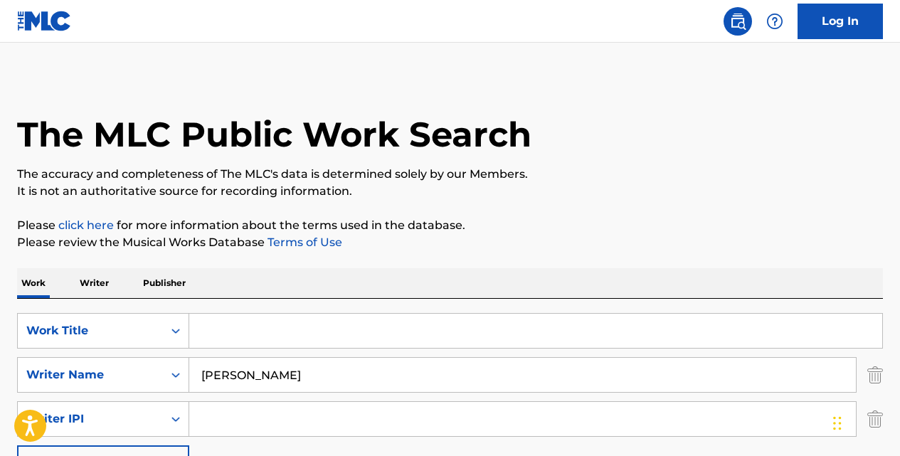
paste input "KITARO IN PERSON"
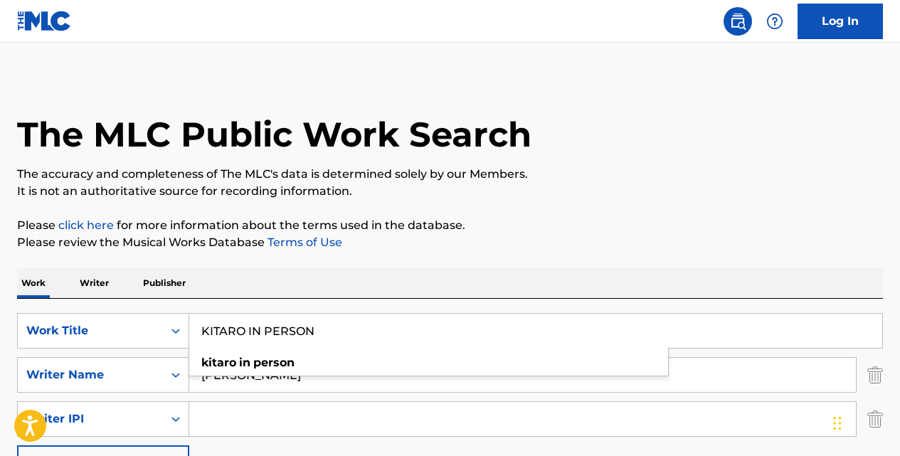
type input "KITARO IN PERSON"
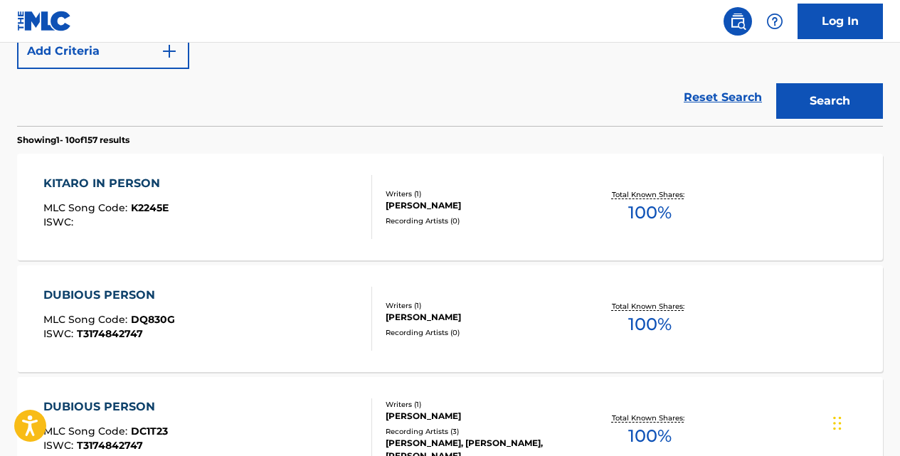
scroll to position [487, 0]
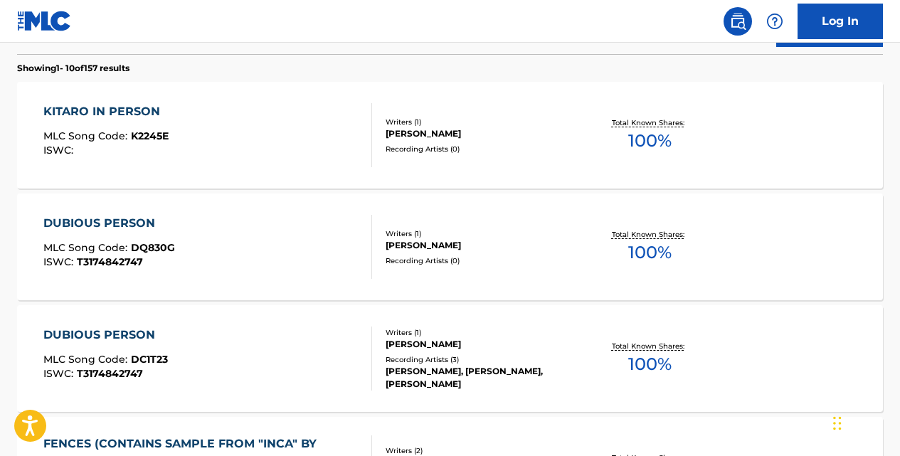
click at [149, 112] on div "KITARO IN PERSON" at bounding box center [105, 111] width 125 height 17
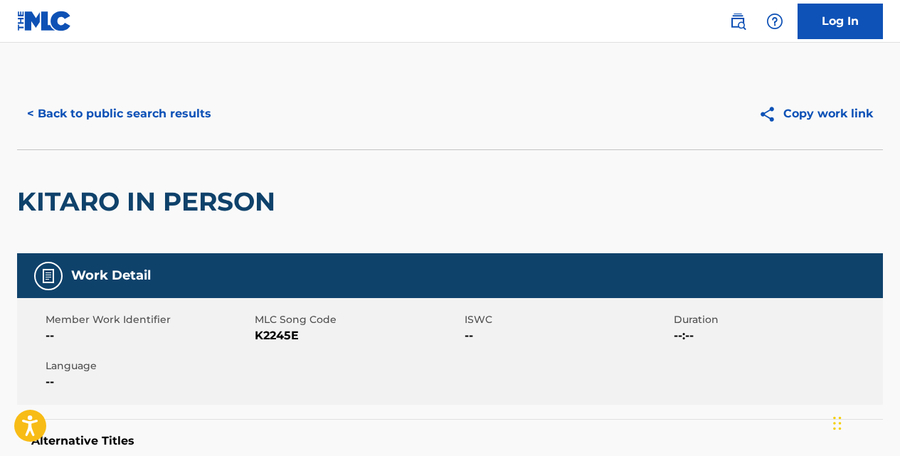
click at [177, 102] on button "< Back to public search results" at bounding box center [119, 114] width 204 height 36
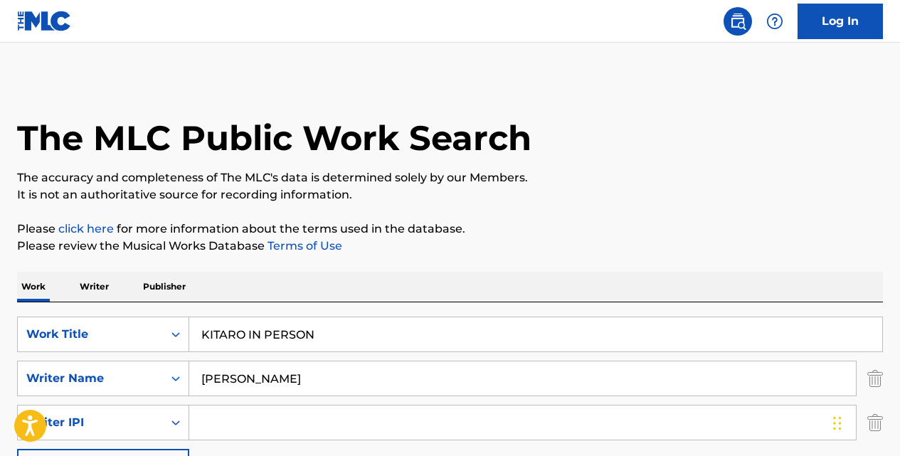
click at [383, 334] on input "KITARO IN PERSON" at bounding box center [535, 334] width 693 height 34
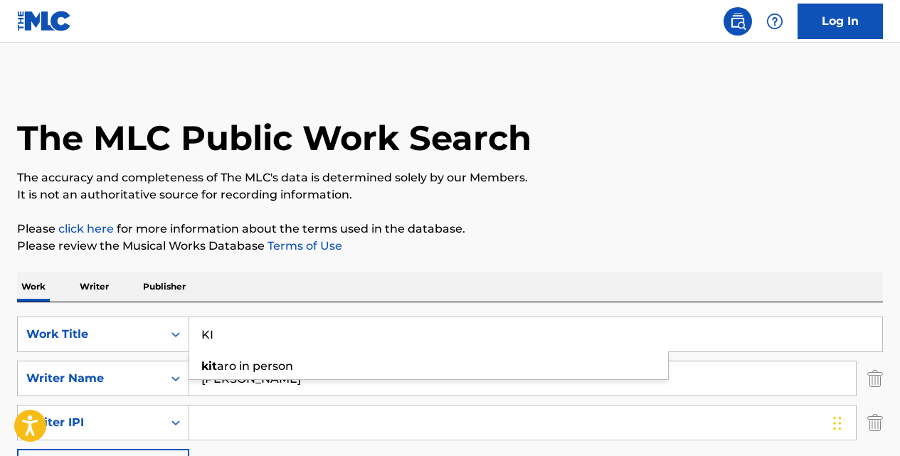
type input "K"
paste input "MAIN TITLE"
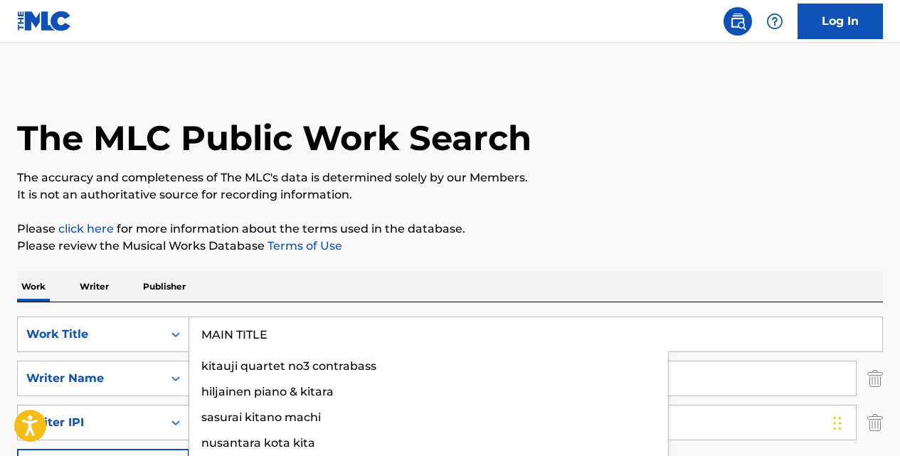
type input "MAIN TITLE"
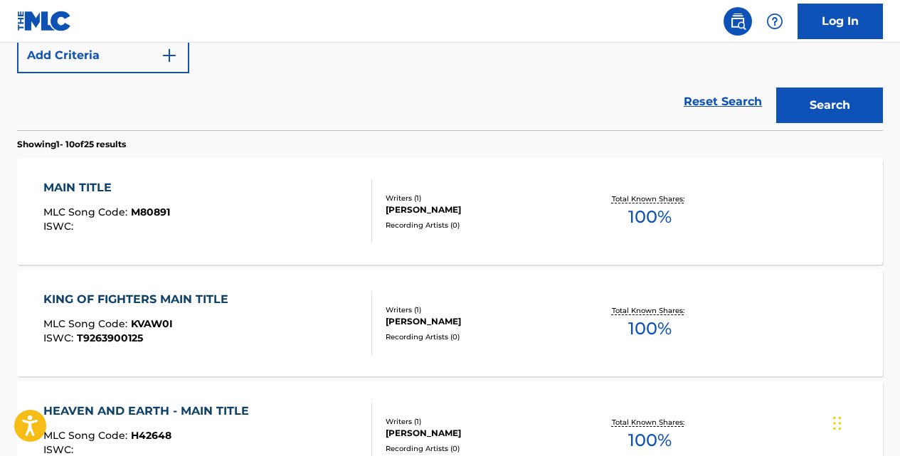
scroll to position [413, 0]
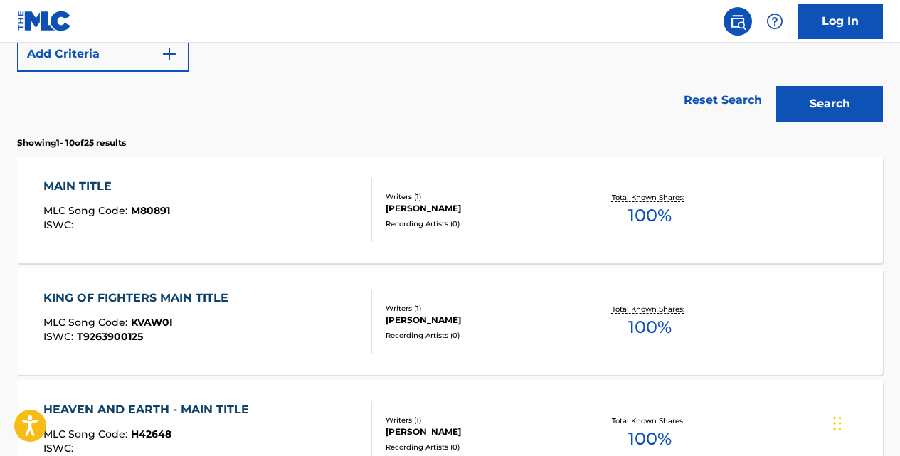
click at [96, 194] on div "MAIN TITLE" at bounding box center [106, 186] width 127 height 17
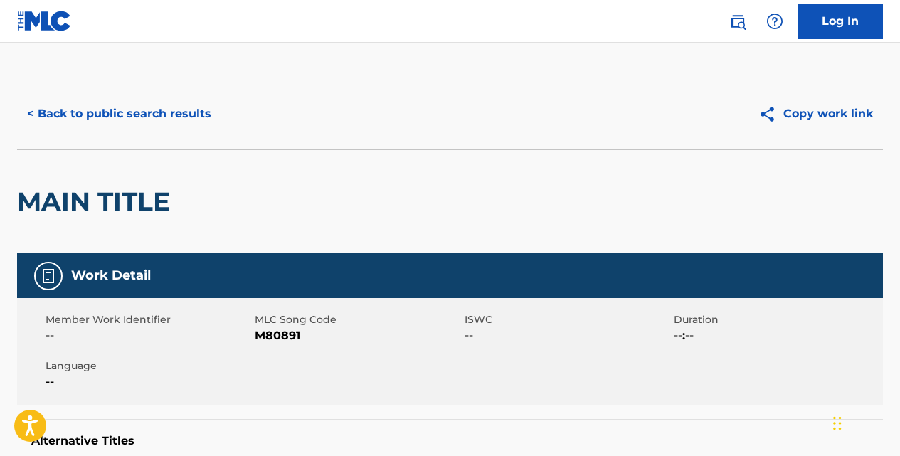
click at [201, 111] on button "< Back to public search results" at bounding box center [119, 114] width 204 height 36
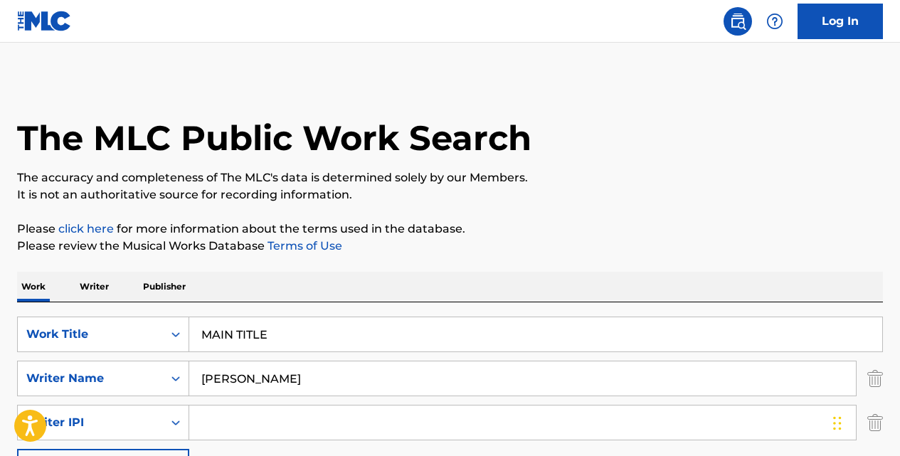
click at [295, 340] on input "MAIN TITLE" at bounding box center [535, 334] width 693 height 34
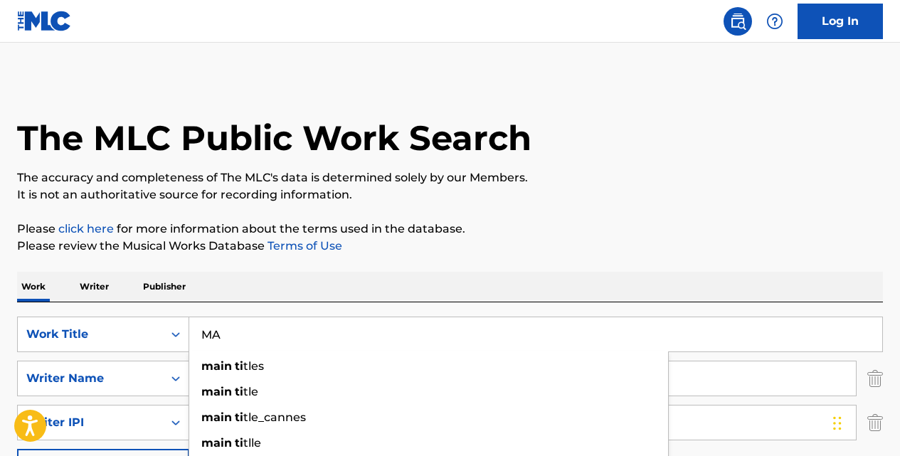
type input "M"
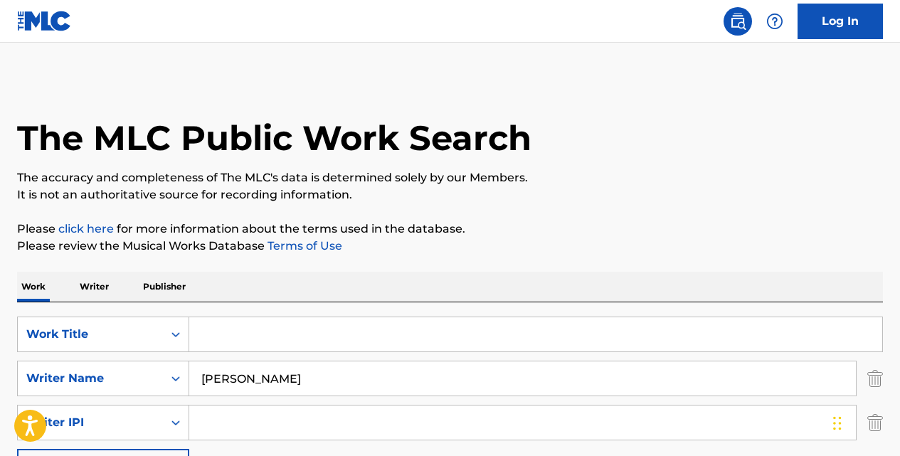
paste input "STRAIGHTAWAY TO ORION"
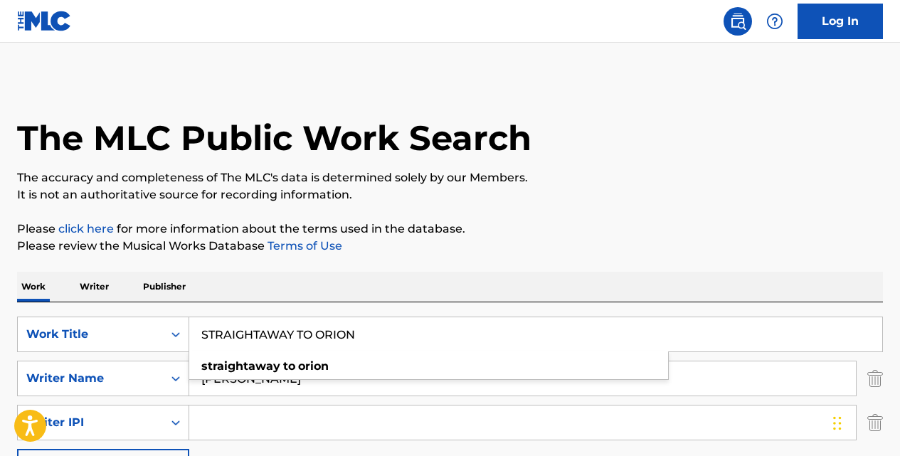
type input "STRAIGHTAWAY TO ORION"
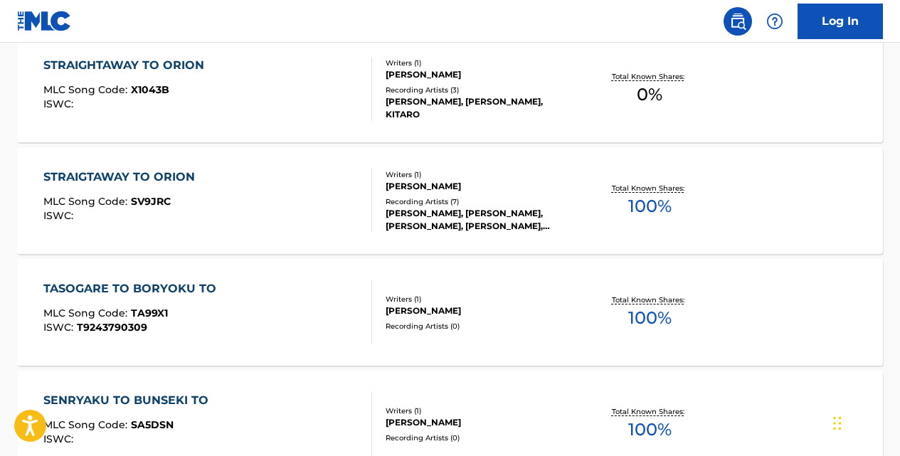
scroll to position [498, 0]
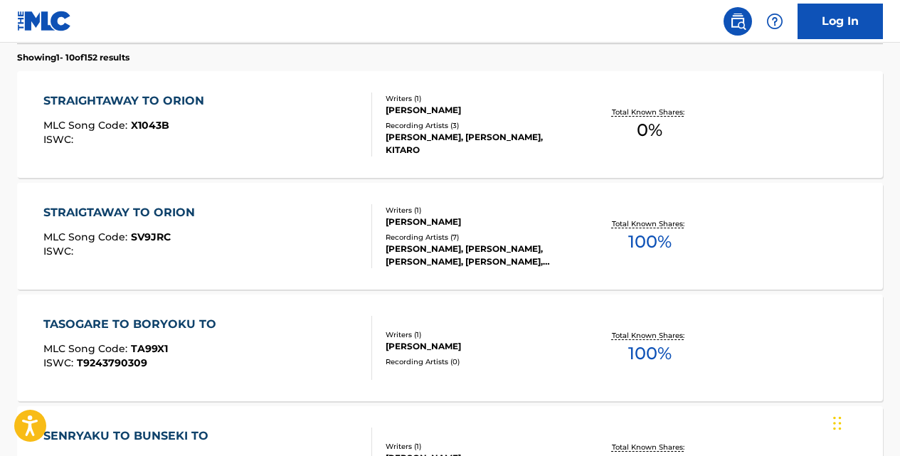
click at [166, 96] on div "STRAIGHTAWAY TO ORION" at bounding box center [127, 100] width 168 height 17
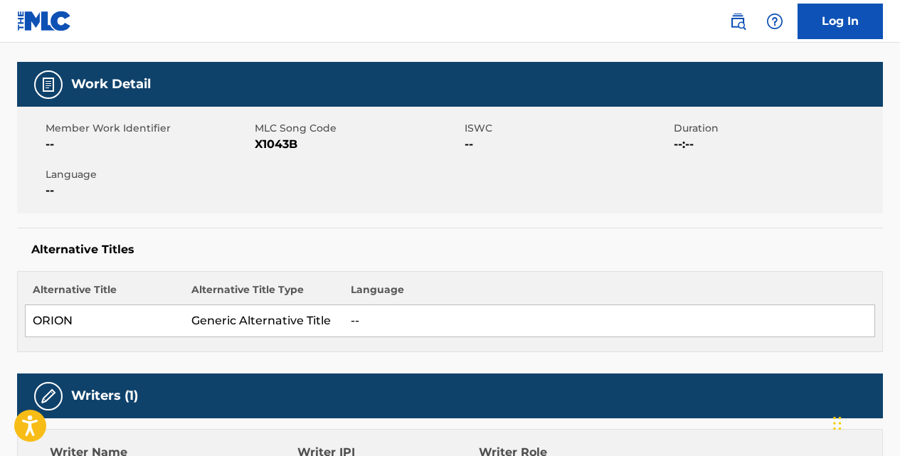
scroll to position [180, 0]
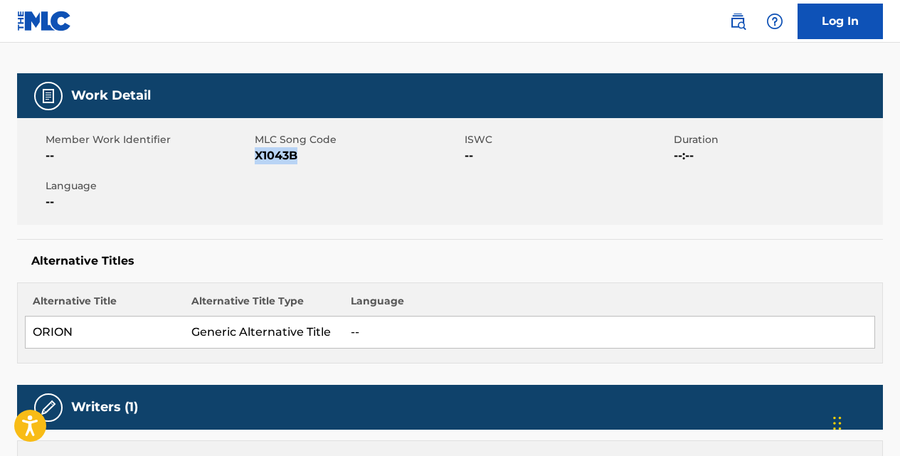
drag, startPoint x: 305, startPoint y: 158, endPoint x: 259, endPoint y: 158, distance: 45.5
click at [259, 158] on span "X1043B" at bounding box center [358, 155] width 206 height 17
copy span "X1043B"
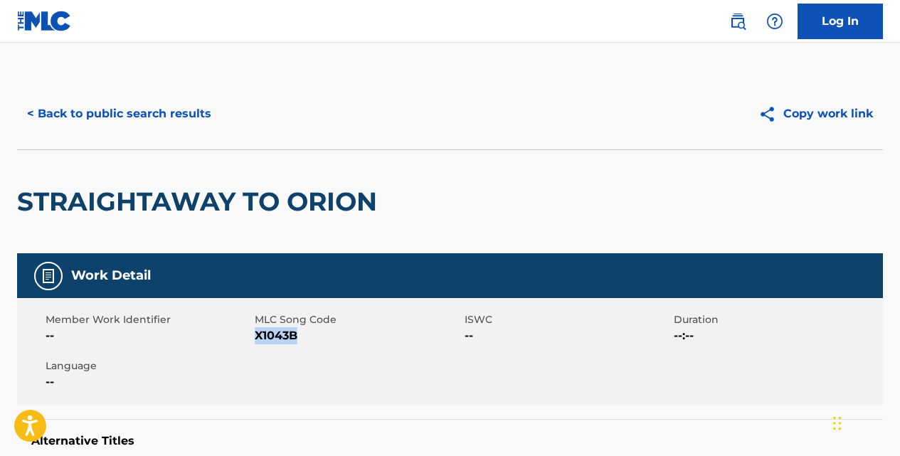
click at [172, 119] on button "< Back to public search results" at bounding box center [119, 114] width 204 height 36
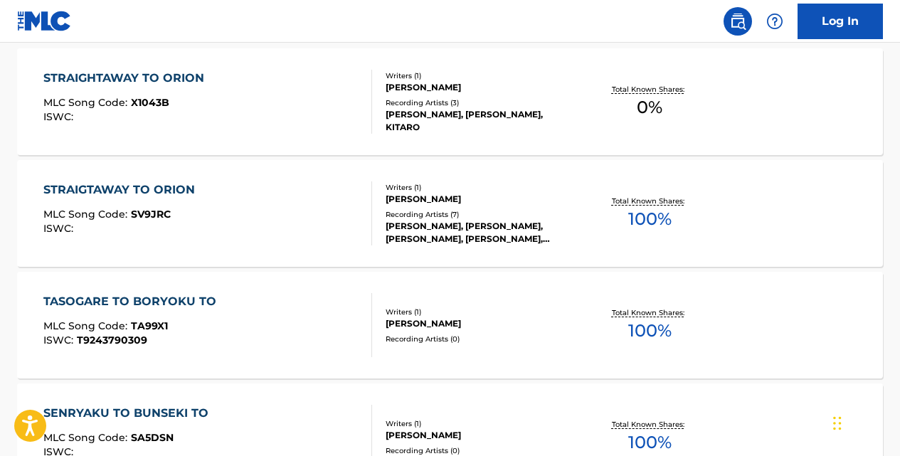
scroll to position [504, 0]
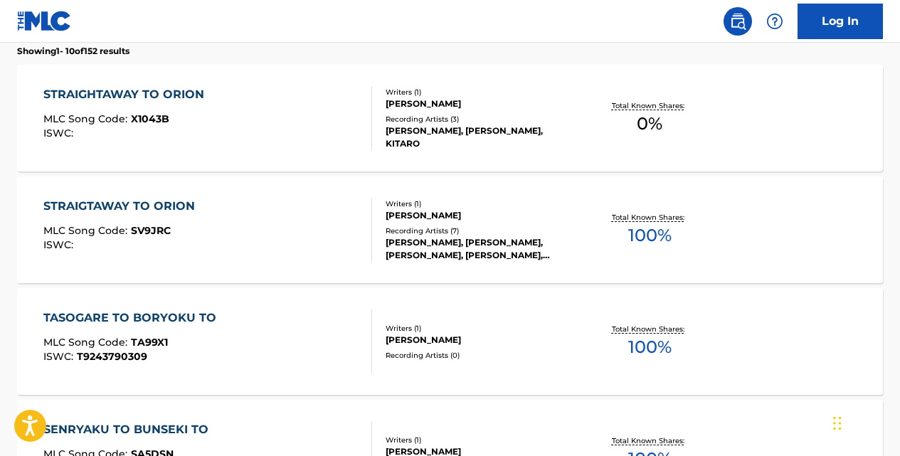
click at [188, 201] on div "STRAIGTAWAY TO ORION" at bounding box center [122, 206] width 159 height 17
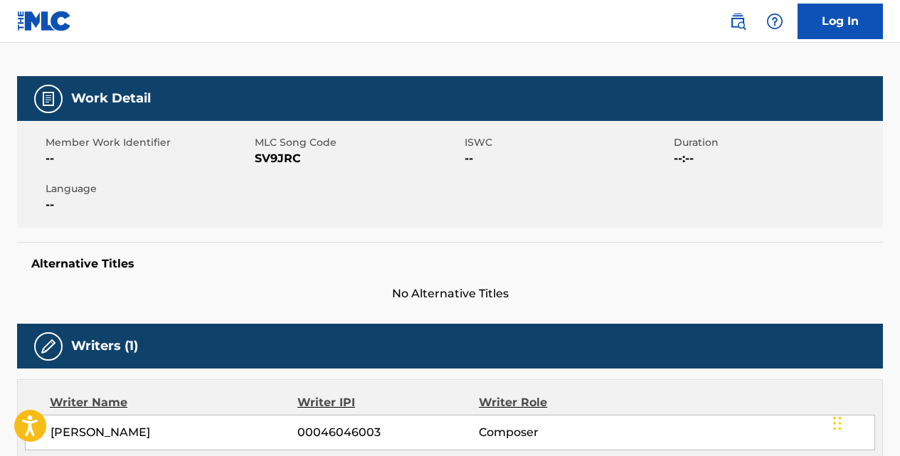
scroll to position [166, 0]
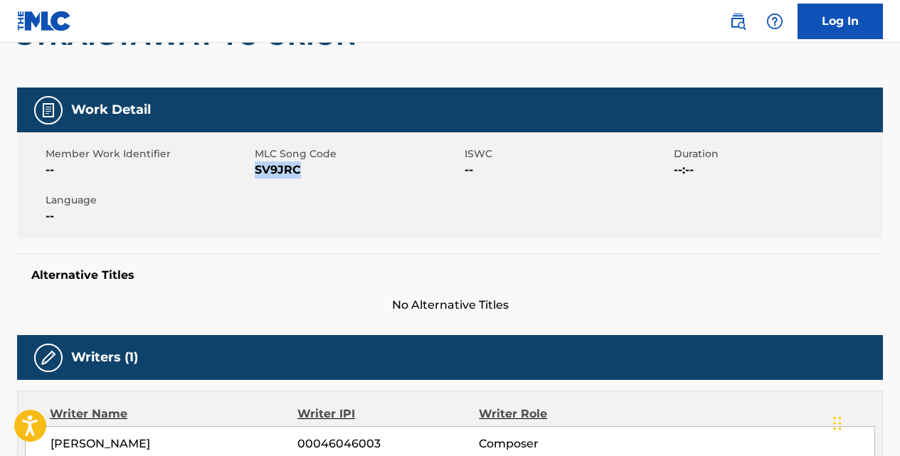
drag, startPoint x: 302, startPoint y: 164, endPoint x: 256, endPoint y: 165, distance: 45.5
click at [256, 165] on span "SV9JRC" at bounding box center [358, 169] width 206 height 17
copy span "SV9JRC"
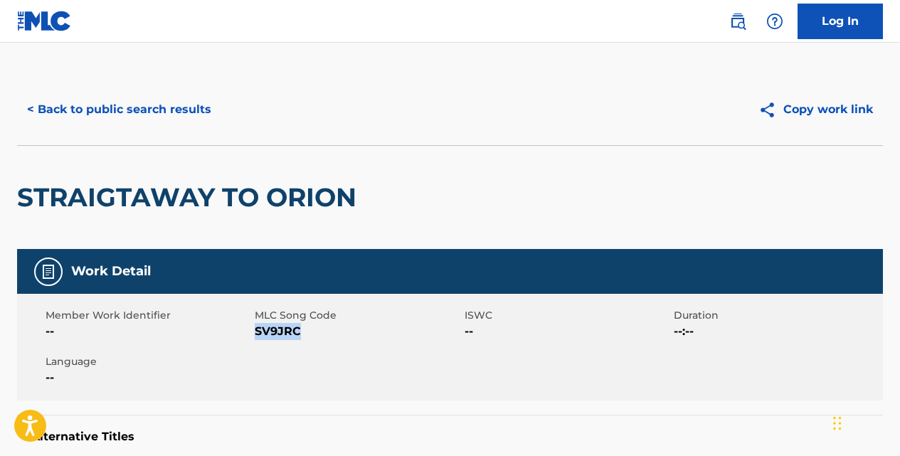
scroll to position [0, 0]
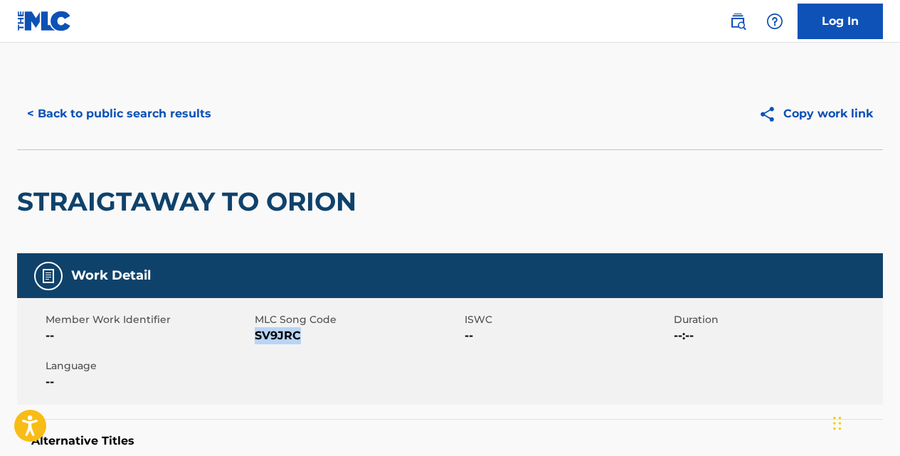
click at [189, 119] on button "< Back to public search results" at bounding box center [119, 114] width 204 height 36
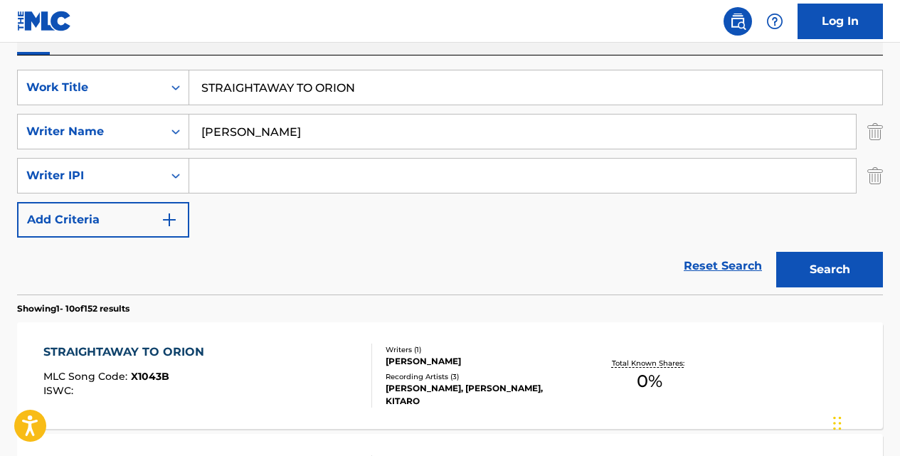
scroll to position [222, 0]
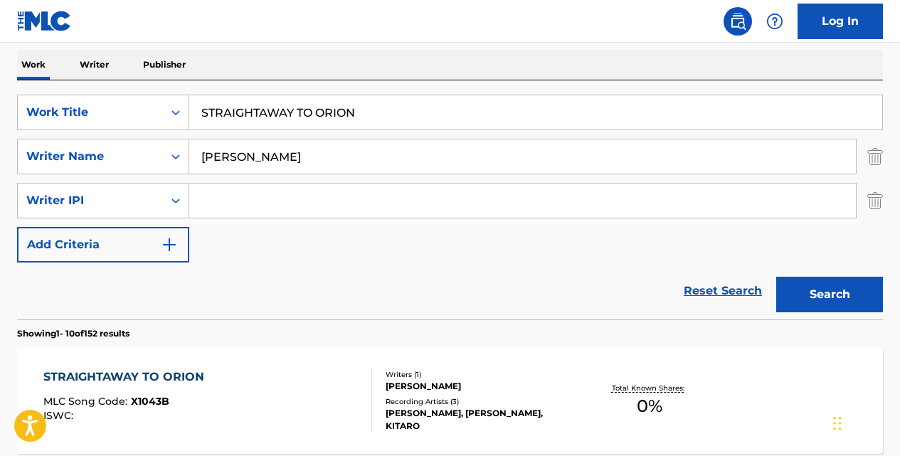
click at [370, 120] on input "STRAIGHTAWAY TO ORION" at bounding box center [535, 112] width 693 height 34
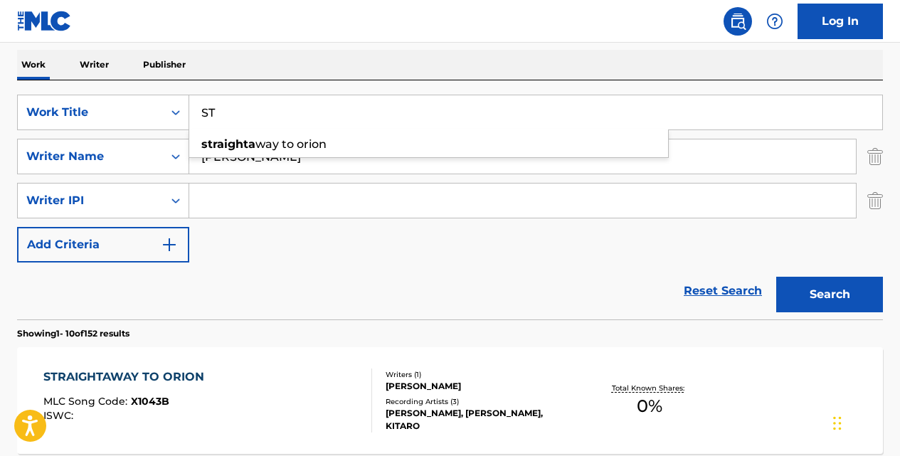
type input "S"
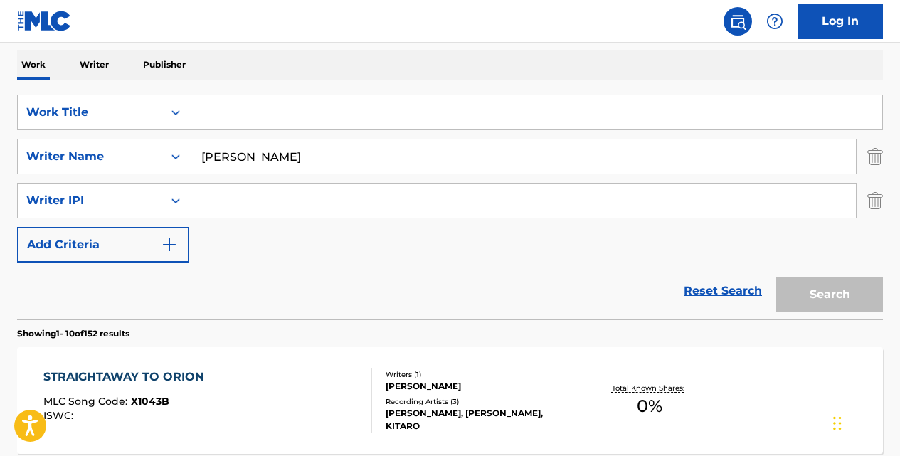
paste input "TRAPS ENSNARES"
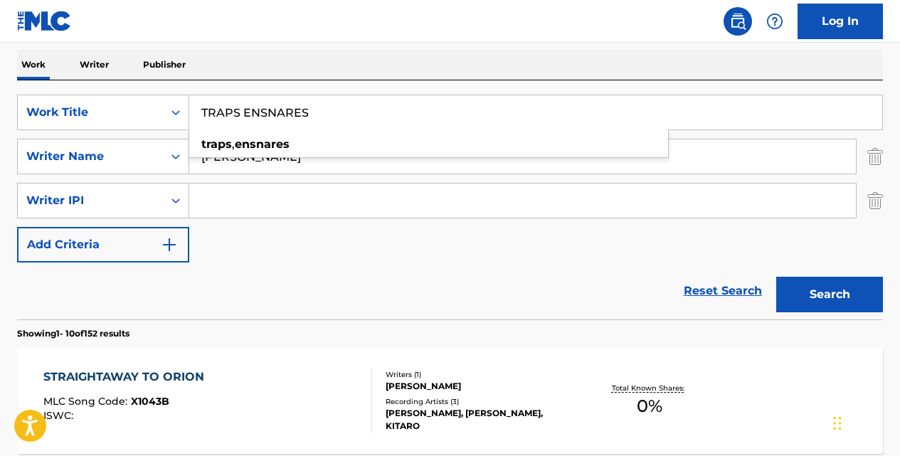
type input "TRAPS ENSNARES"
click at [776, 277] on button "Search" at bounding box center [829, 295] width 107 height 36
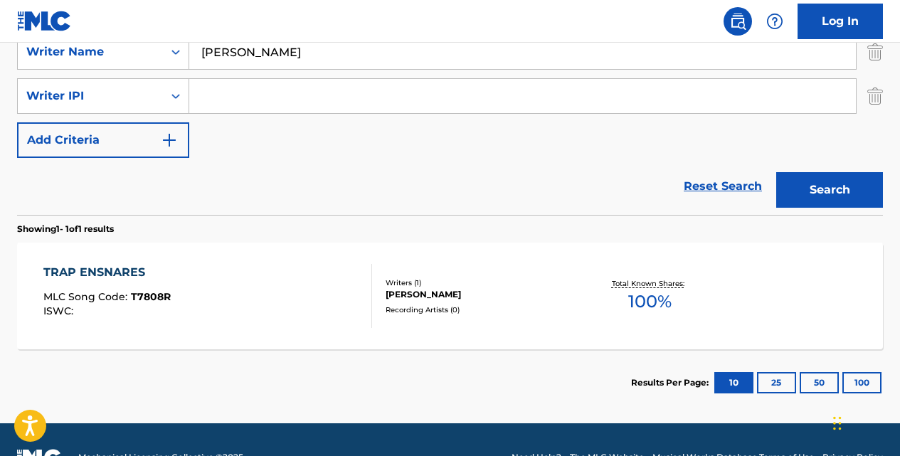
scroll to position [355, 0]
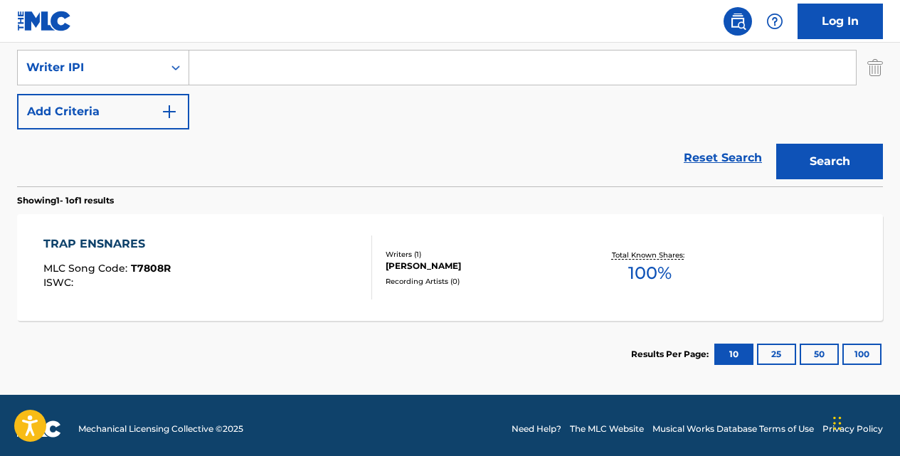
click at [123, 243] on div "TRAP ENSNARES" at bounding box center [106, 243] width 127 height 17
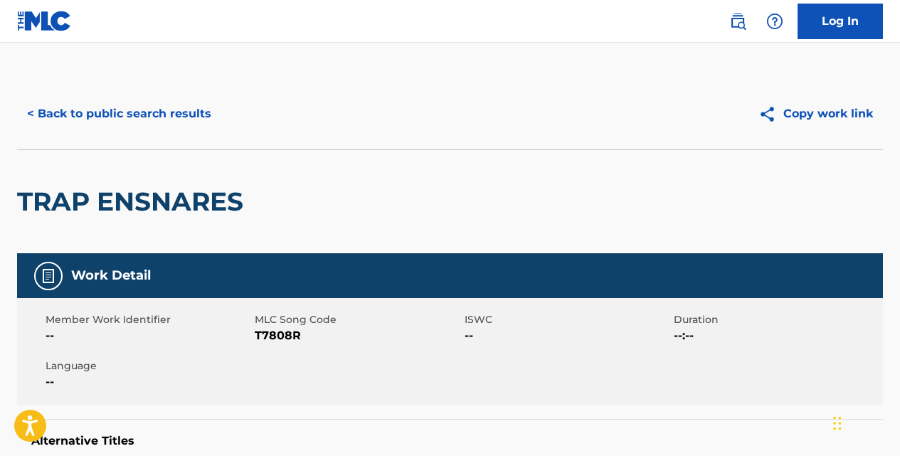
click at [190, 110] on button "< Back to public search results" at bounding box center [119, 114] width 204 height 36
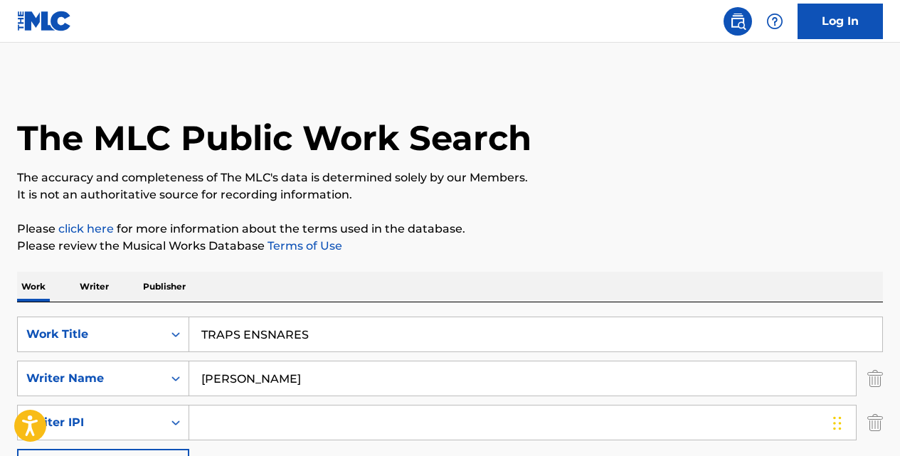
scroll to position [237, 0]
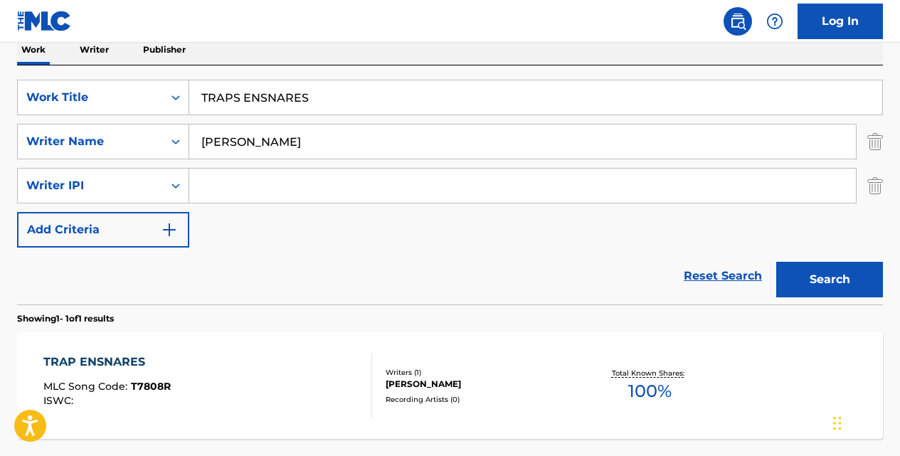
click at [321, 100] on input "TRAPS ENSNARES" at bounding box center [535, 97] width 693 height 34
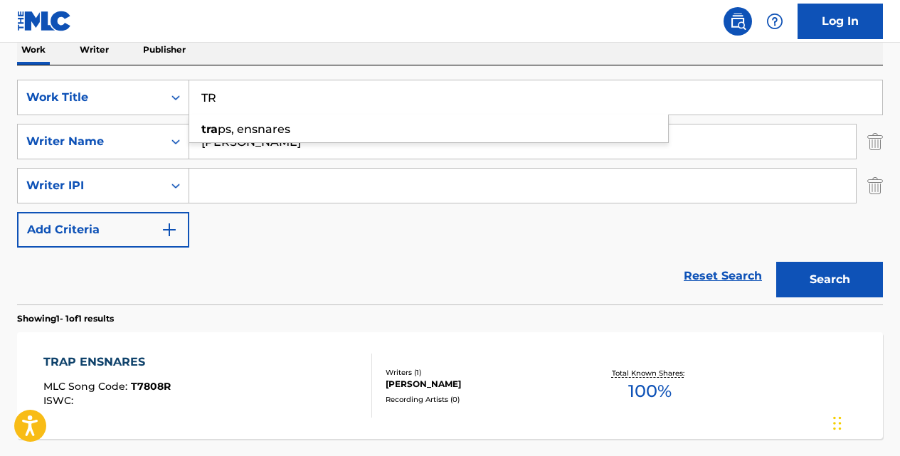
type input "T"
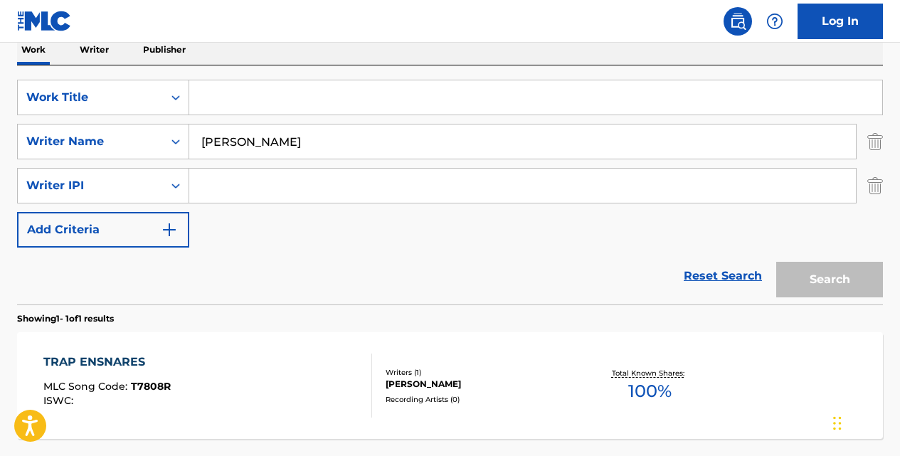
paste input "LOTOS II"
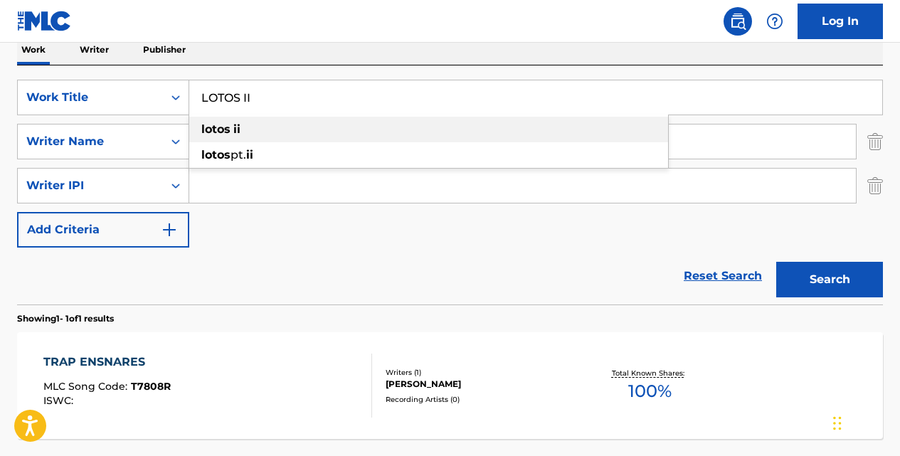
type input "LOTOS II"
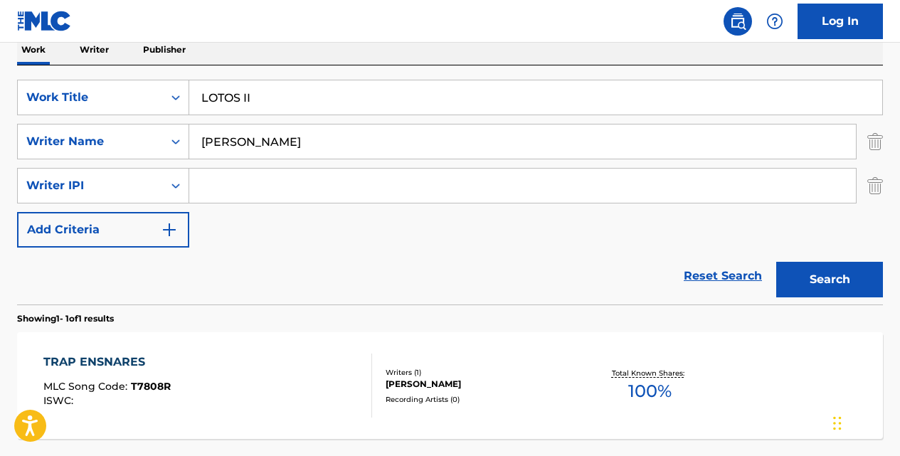
click at [776, 262] on button "Search" at bounding box center [829, 280] width 107 height 36
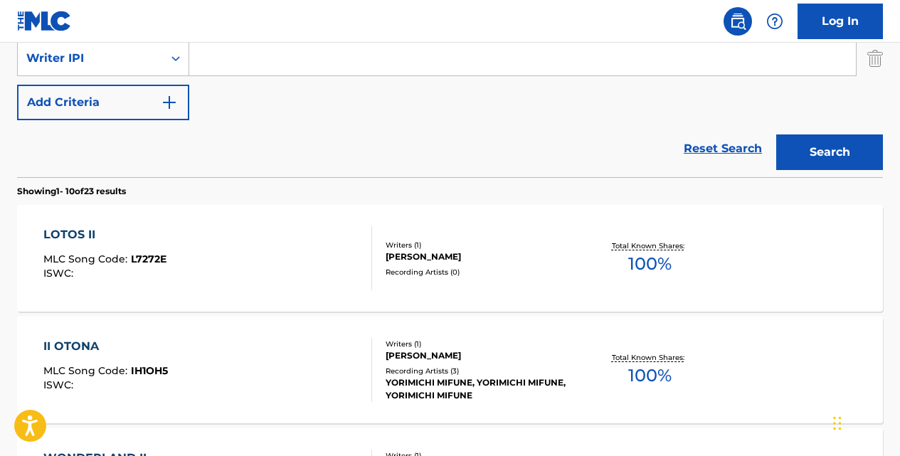
scroll to position [365, 0]
click at [90, 233] on div "LOTOS II" at bounding box center [104, 234] width 123 height 17
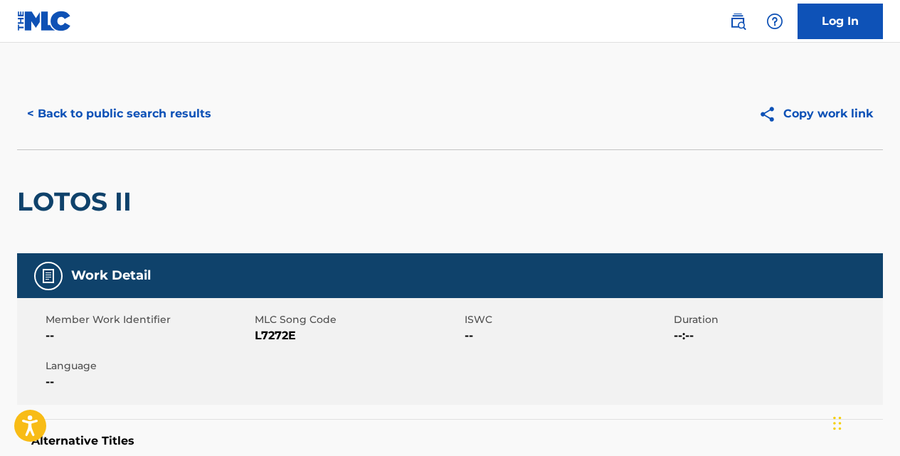
click at [187, 112] on button "< Back to public search results" at bounding box center [119, 114] width 204 height 36
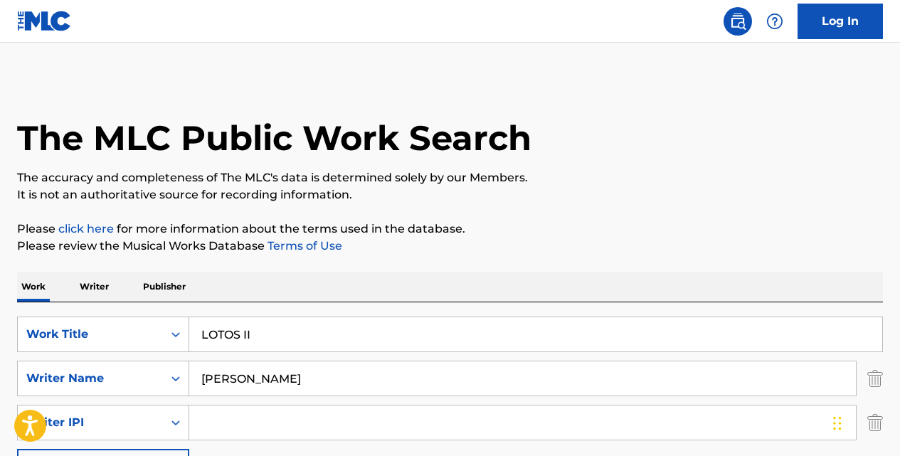
click at [286, 319] on input "LOTOS II" at bounding box center [535, 334] width 693 height 34
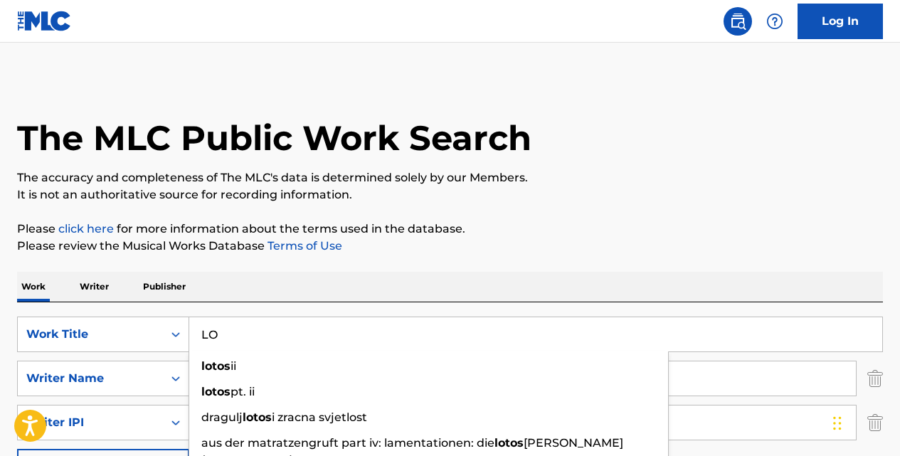
type input "L"
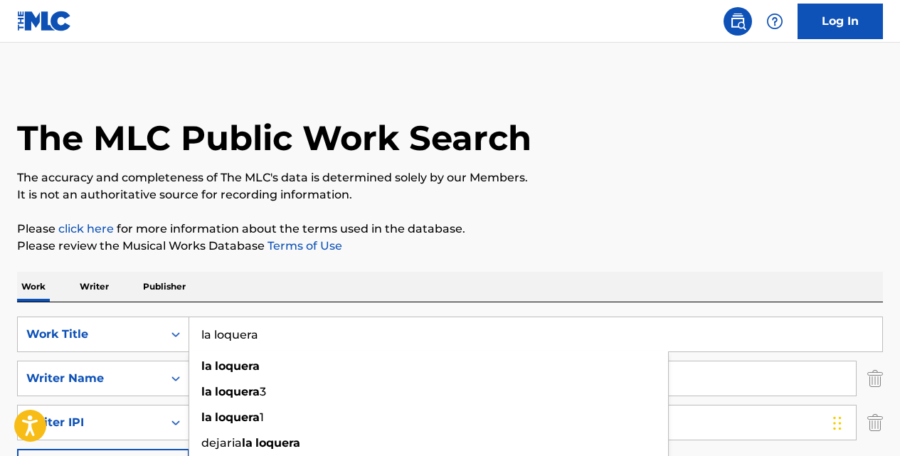
type input "la loquera"
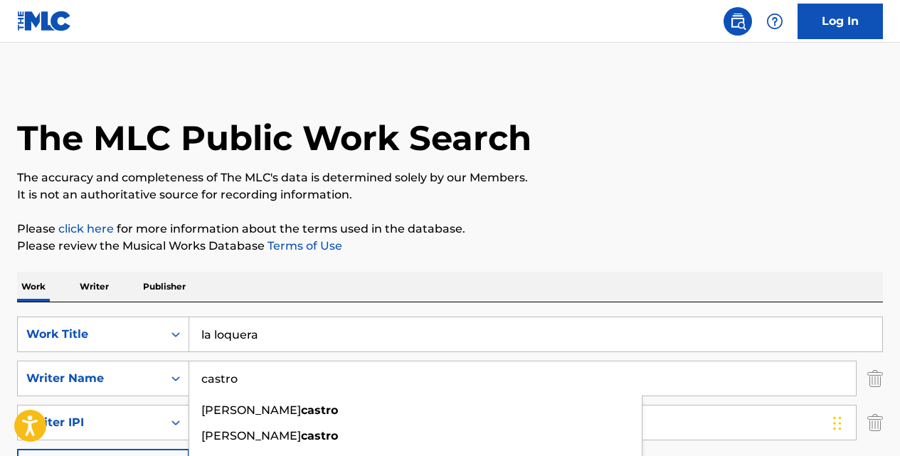
type input "castro"
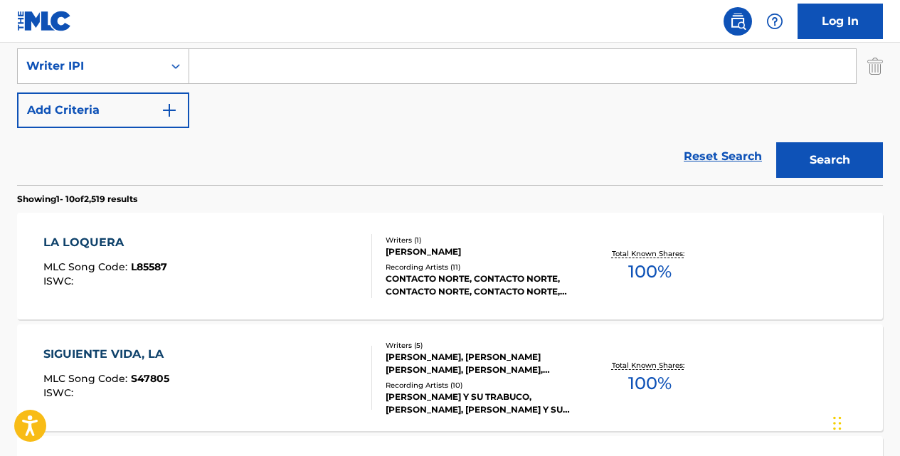
scroll to position [370, 0]
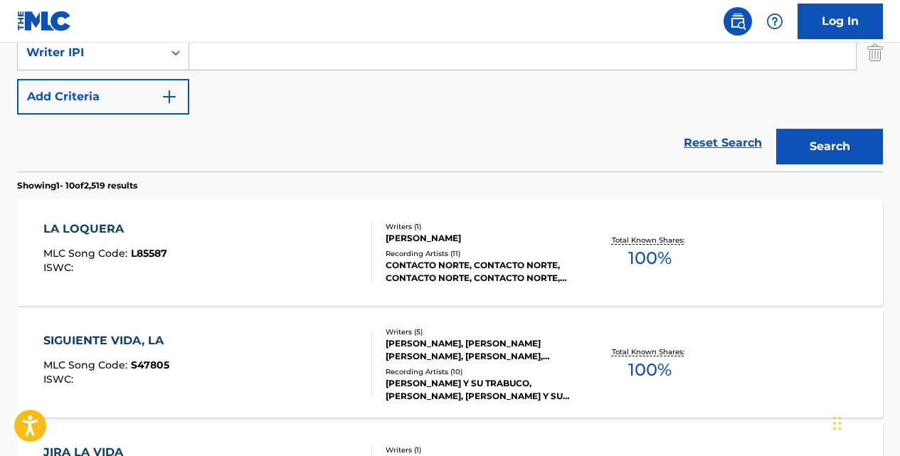
click at [122, 228] on div "LA LOQUERA" at bounding box center [105, 229] width 124 height 17
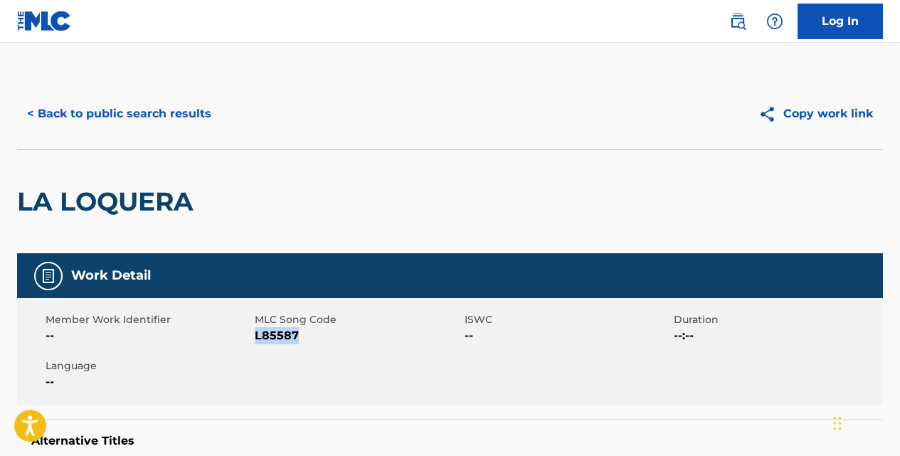
drag, startPoint x: 305, startPoint y: 335, endPoint x: 257, endPoint y: 334, distance: 47.7
click at [257, 334] on span "L85587" at bounding box center [358, 335] width 206 height 17
copy span "L85587"
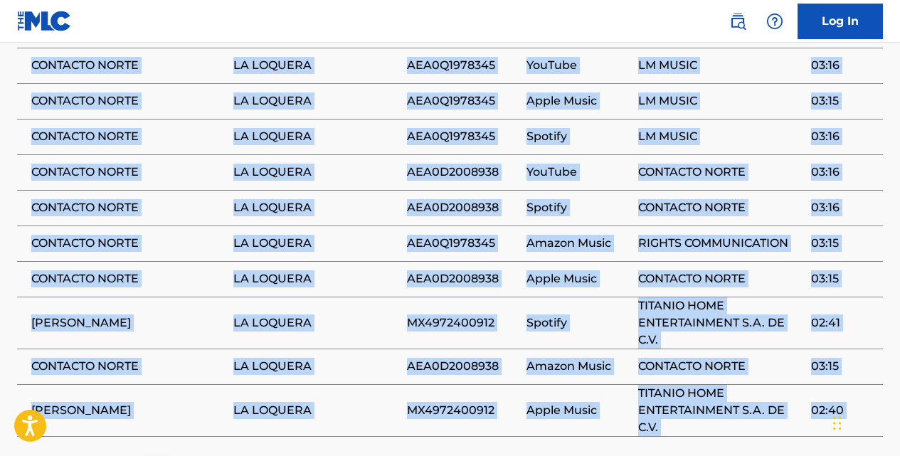
scroll to position [1071, 0]
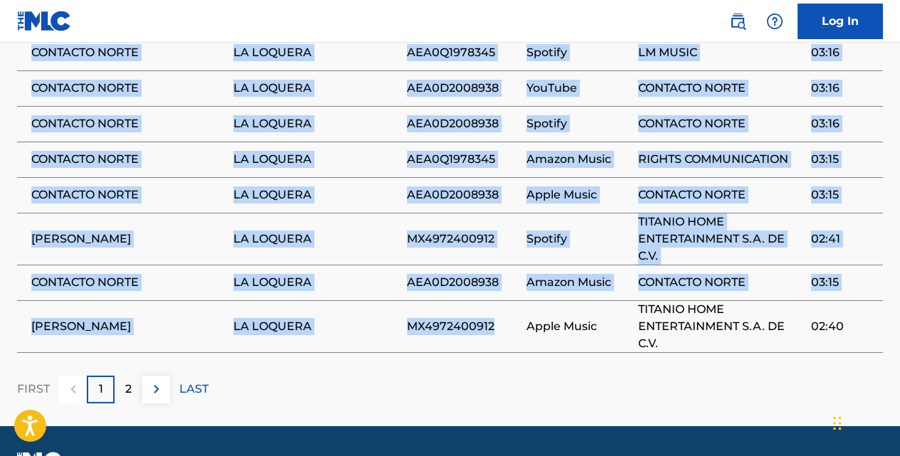
drag, startPoint x: 32, startPoint y: 250, endPoint x: 511, endPoint y: 294, distance: 480.8
click at [511, 294] on tbody "CONTACTO NORTE LA LOQUERA AEA0Q1978345 YouTube LM MUSIC 03:16 CONTACTO NORTE LA…" at bounding box center [450, 158] width 866 height 388
copy tbody "CONTACTO NORTE LA LOQUERA AEA0Q1978345 YouTube LM MUSIC 03:16 CONTACTO NORTE LA…"
click at [159, 381] on img at bounding box center [156, 389] width 17 height 17
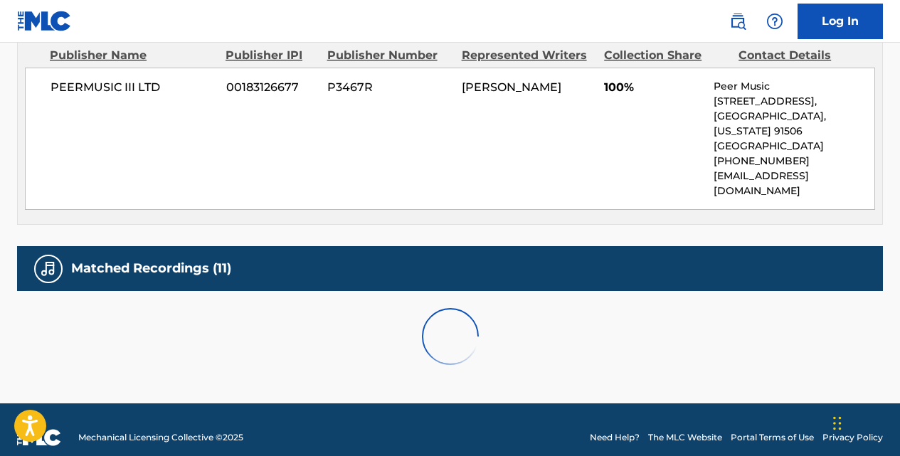
scroll to position [740, 0]
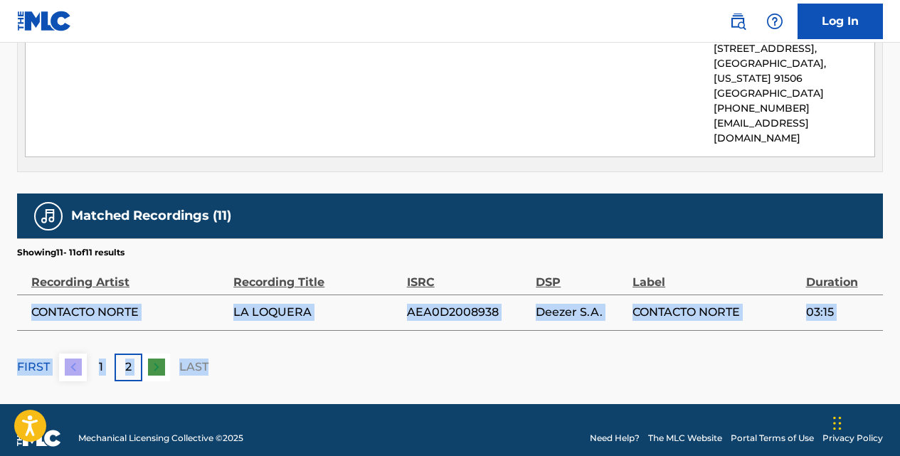
drag, startPoint x: 34, startPoint y: 294, endPoint x: 497, endPoint y: 315, distance: 463.6
click at [497, 315] on div "Matched Recordings (11) Showing 11 - 11 of 11 results Recording Artist Recordin…" at bounding box center [450, 288] width 866 height 188
copy div "CONTACTO NORTE LA LOQUERA AEA0D2008938 Deezer S.A. CONTACTO NORTE 03:15 FIRST 1…"
